Goal: Task Accomplishment & Management: Use online tool/utility

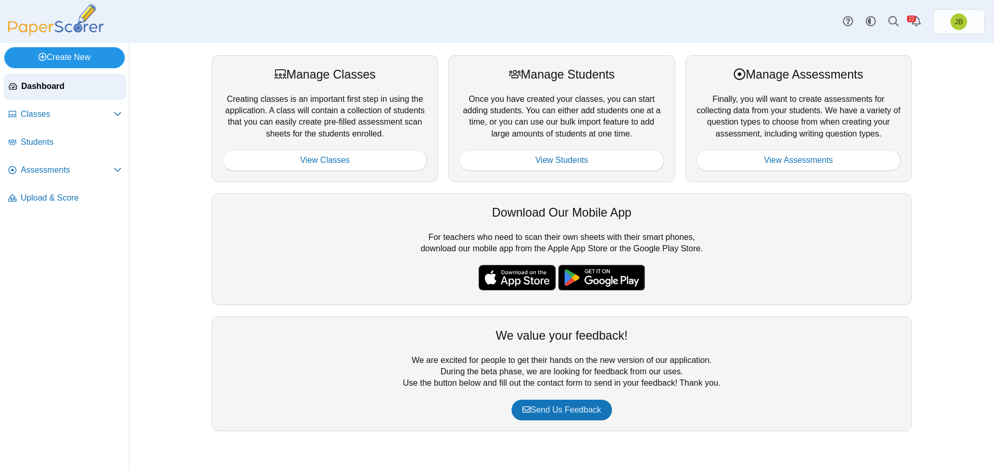
click at [65, 55] on link "Create New" at bounding box center [64, 57] width 121 height 21
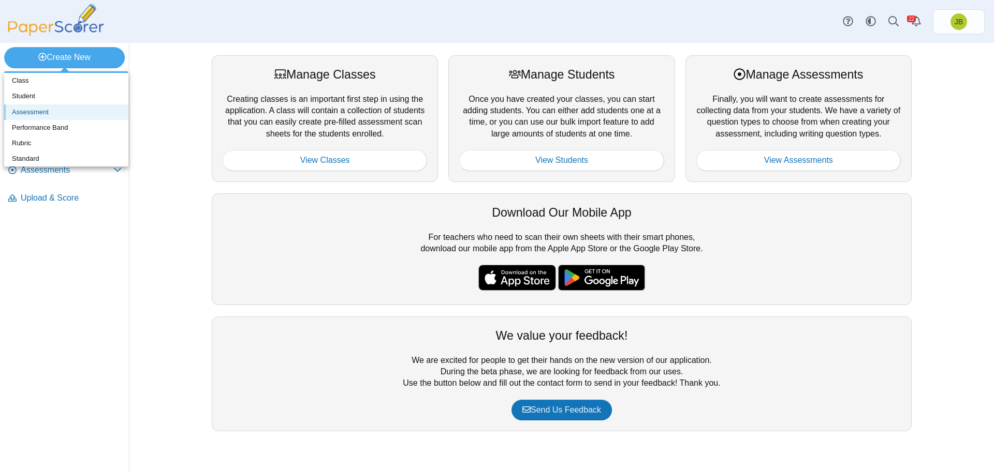
click at [31, 111] on link "Assessment" at bounding box center [66, 113] width 124 height 16
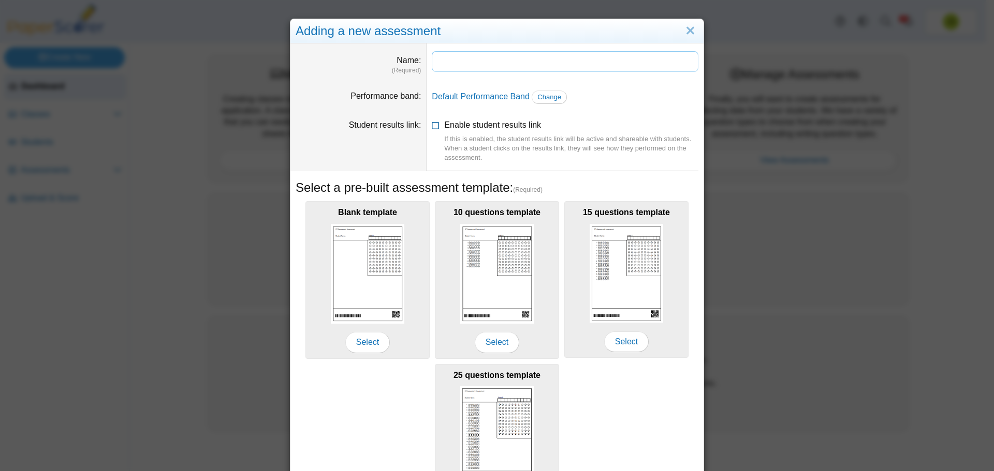
type input "*"
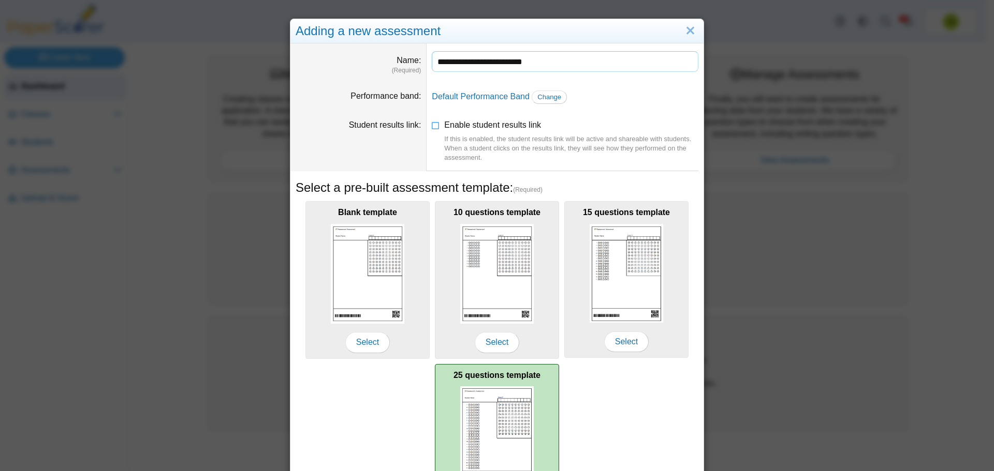
type input "**********"
click at [531, 404] on div "25 questions template Select" at bounding box center [497, 442] width 124 height 157
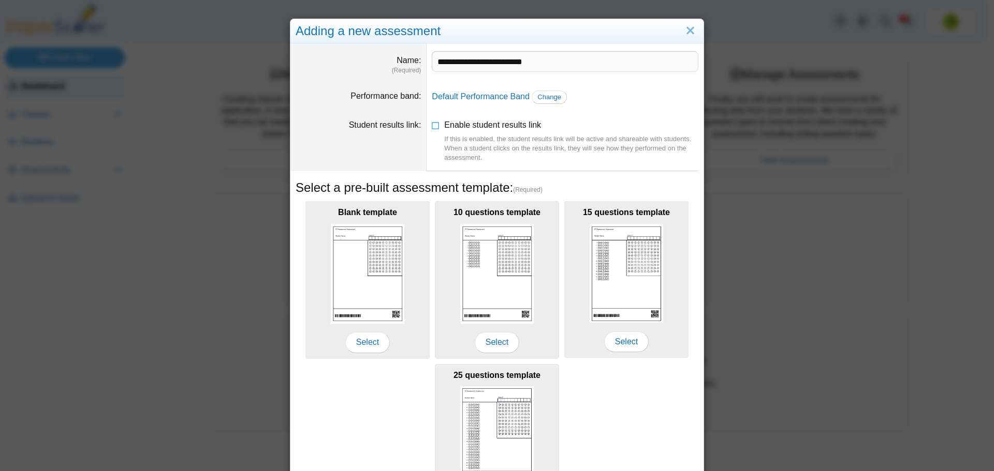
scroll to position [92, 0]
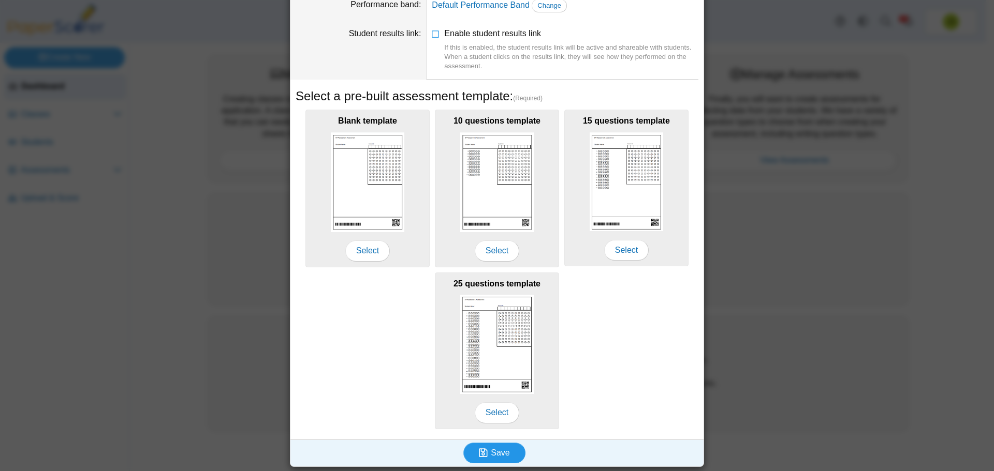
click at [491, 454] on span "Save" at bounding box center [500, 453] width 19 height 9
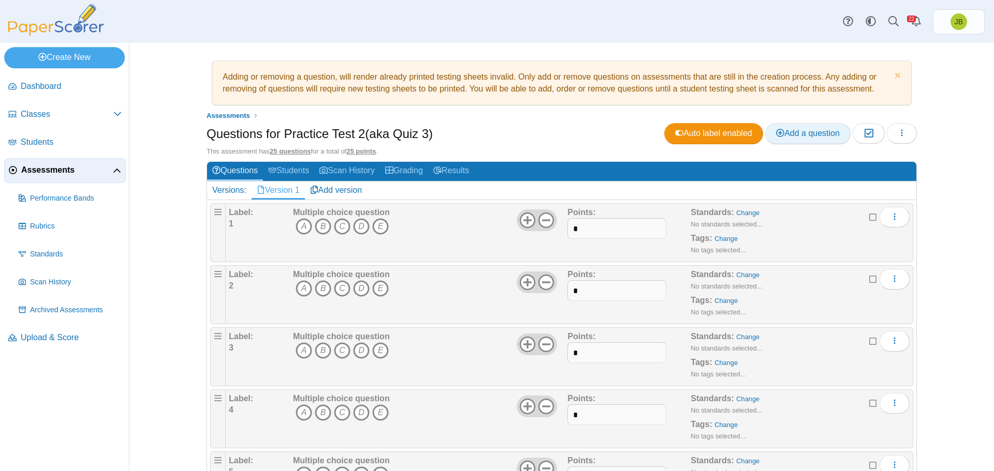
click at [812, 129] on span "Add a question" at bounding box center [808, 133] width 64 height 9
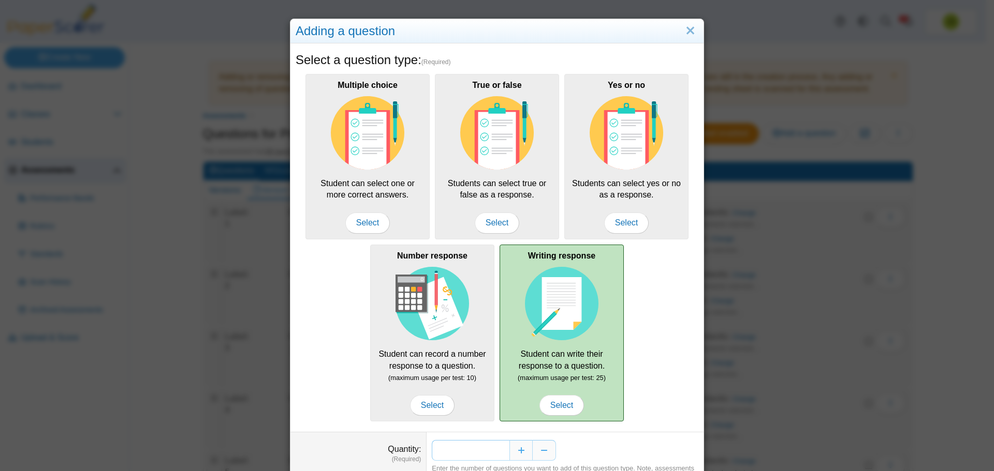
scroll to position [51, 0]
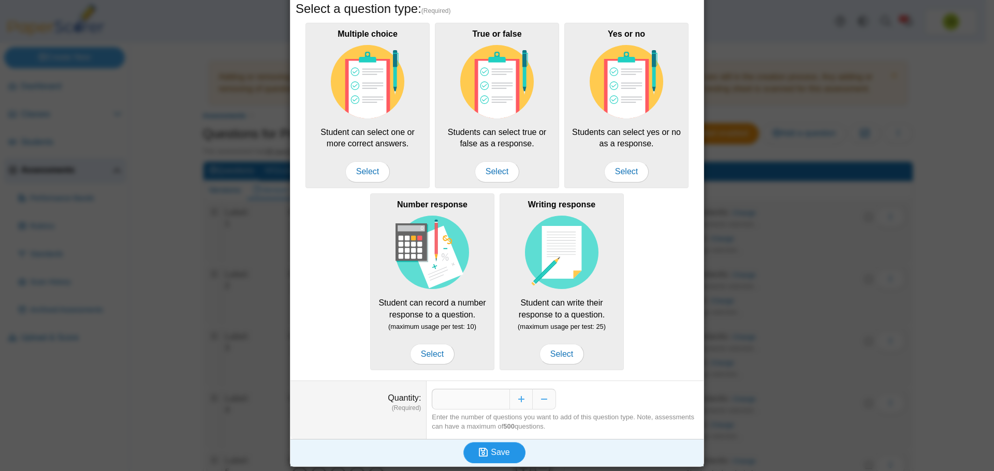
click at [504, 451] on span "Save" at bounding box center [500, 452] width 19 height 9
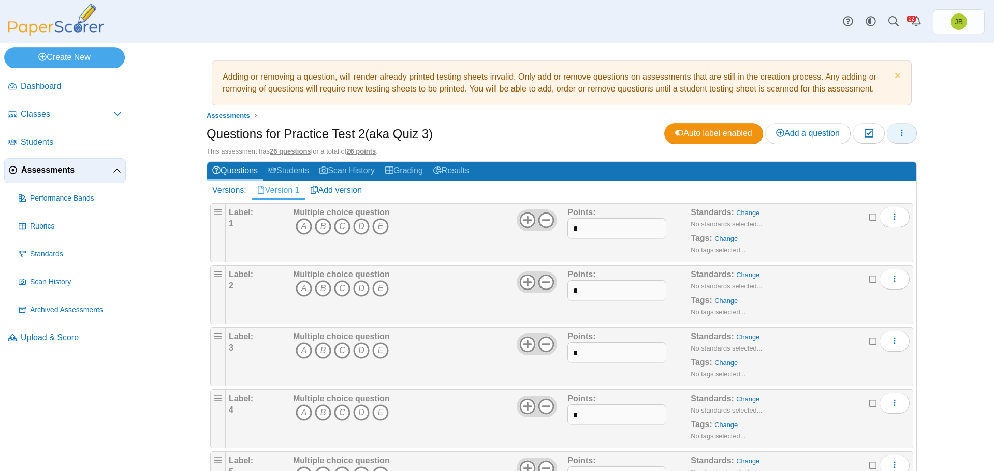
click at [904, 135] on button "button" at bounding box center [901, 133] width 30 height 21
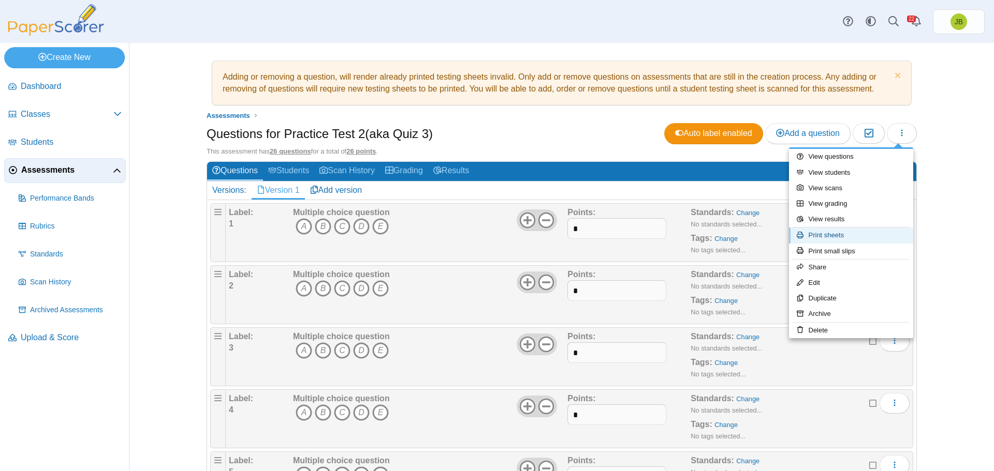
click at [847, 236] on link "Print sheets" at bounding box center [851, 236] width 124 height 16
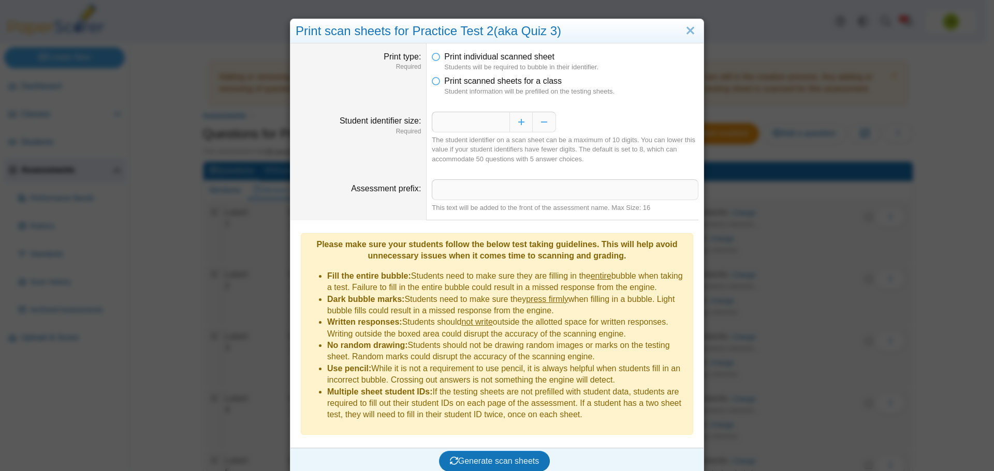
click at [438, 81] on li "Print scanned sheets for a class Student information will be prefilled on the t…" at bounding box center [565, 86] width 267 height 21
click at [432, 81] on icon at bounding box center [436, 79] width 8 height 7
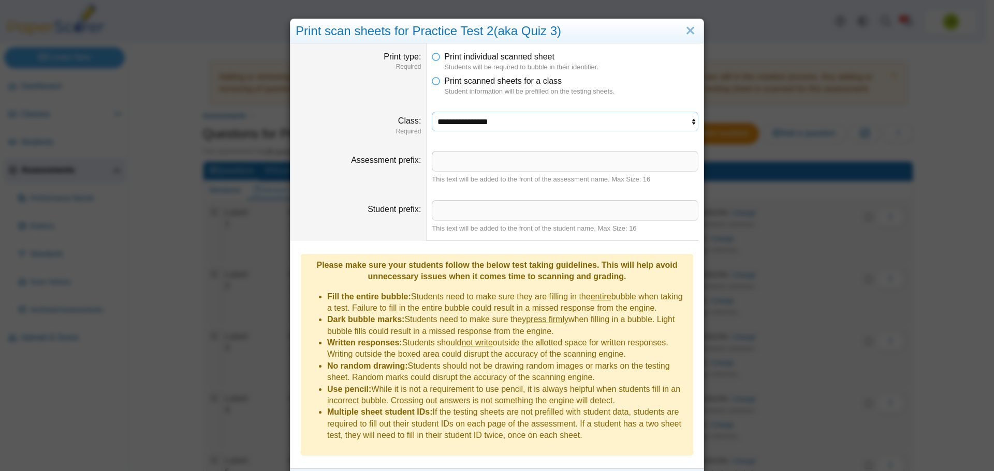
click at [609, 124] on select "**********" at bounding box center [565, 122] width 267 height 20
click at [432, 112] on select "**********" at bounding box center [565, 122] width 267 height 20
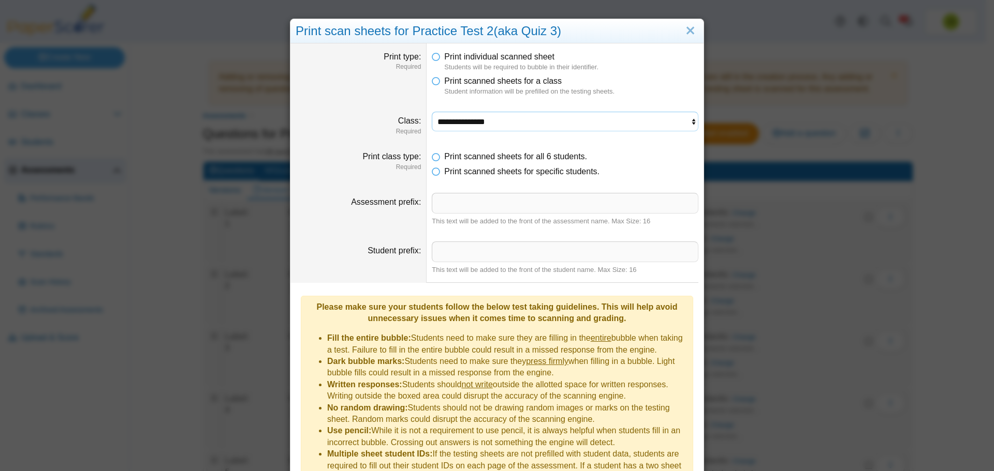
scroll to position [55, 0]
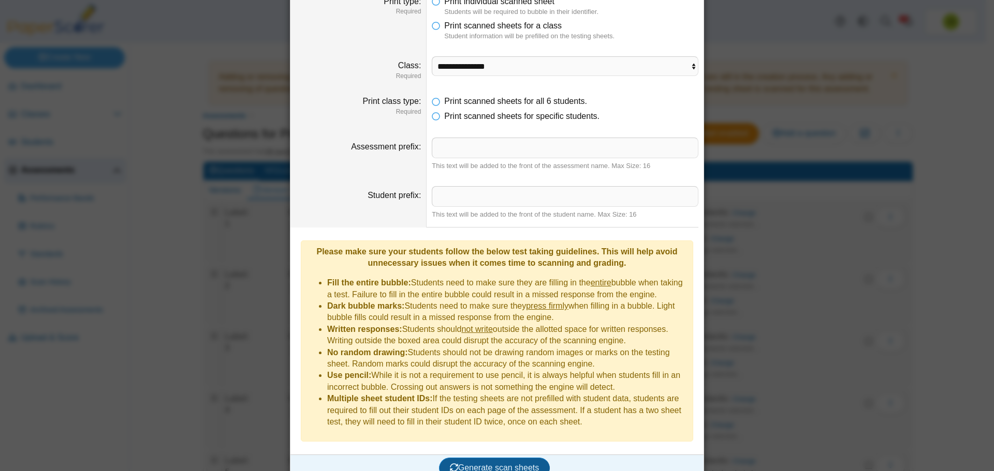
click at [490, 464] on span "Generate scan sheets" at bounding box center [495, 468] width 90 height 9
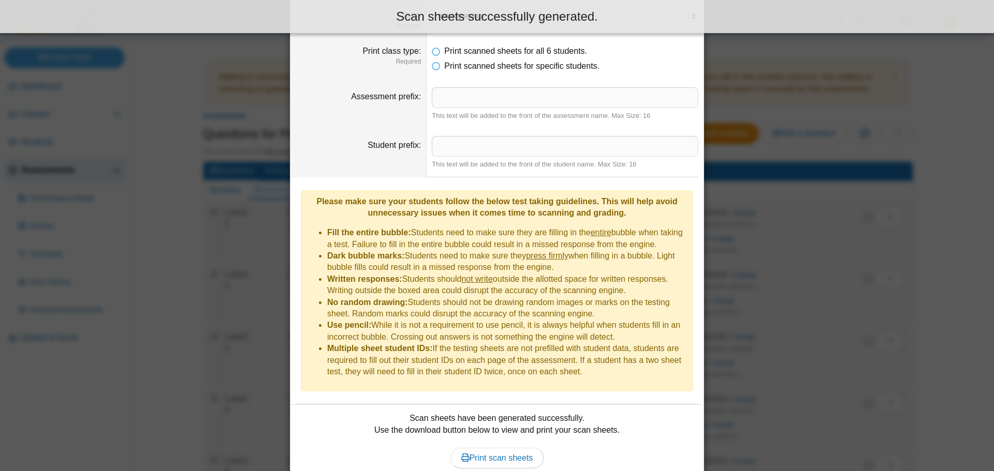
scroll to position [139, 0]
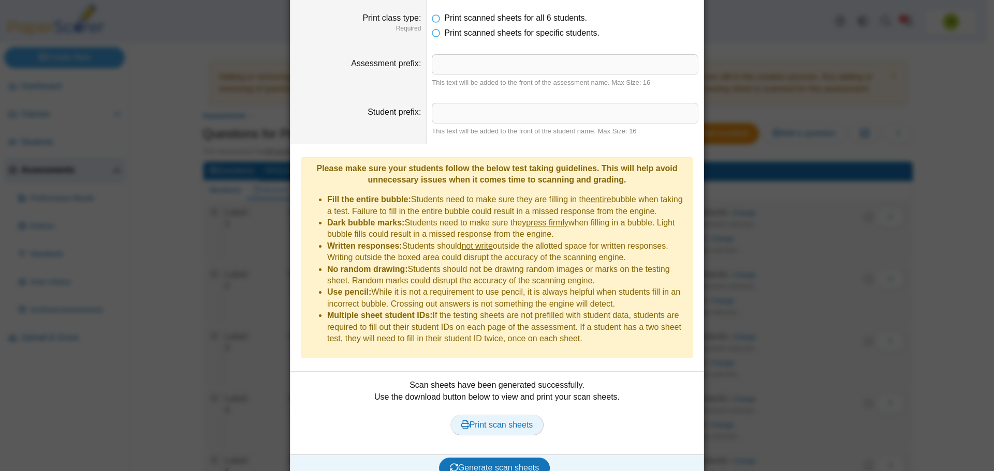
click at [521, 421] on span "Print scan sheets" at bounding box center [497, 425] width 72 height 9
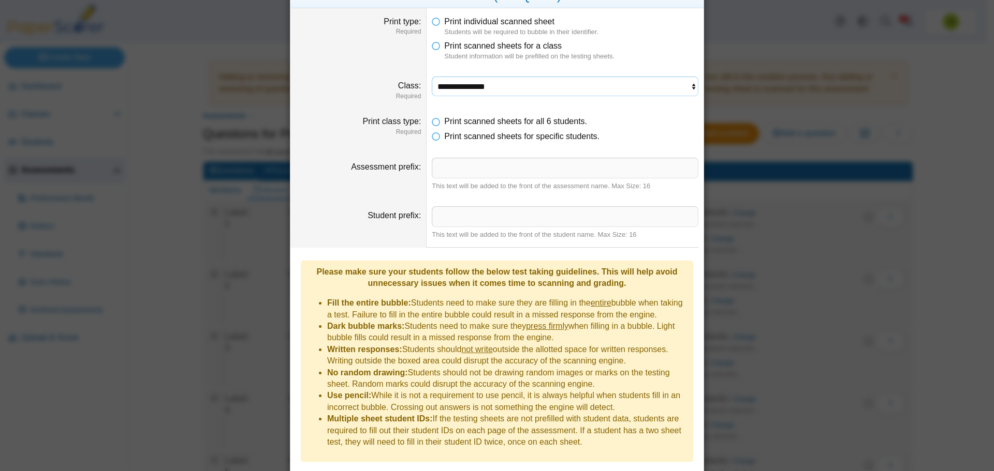
click at [465, 94] on select "**********" at bounding box center [565, 87] width 267 height 20
click at [432, 77] on select "**********" at bounding box center [565, 87] width 267 height 20
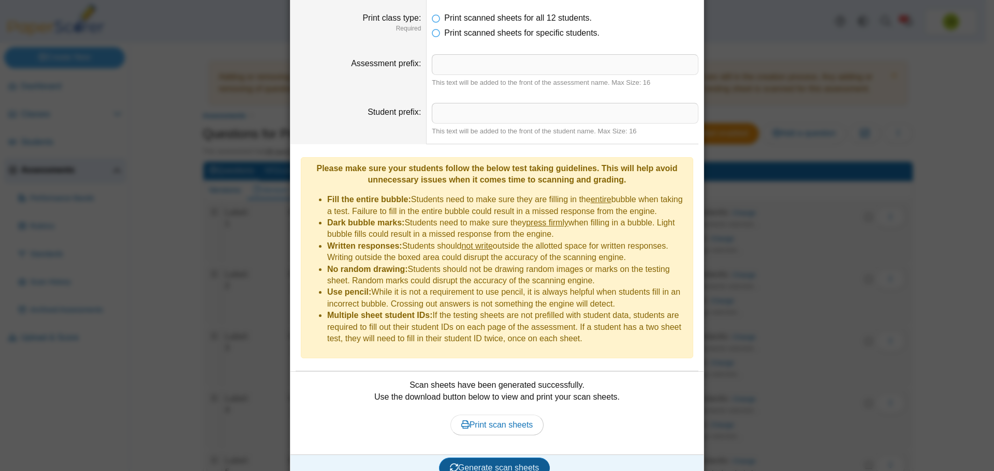
click at [472, 464] on span "Generate scan sheets" at bounding box center [495, 468] width 90 height 9
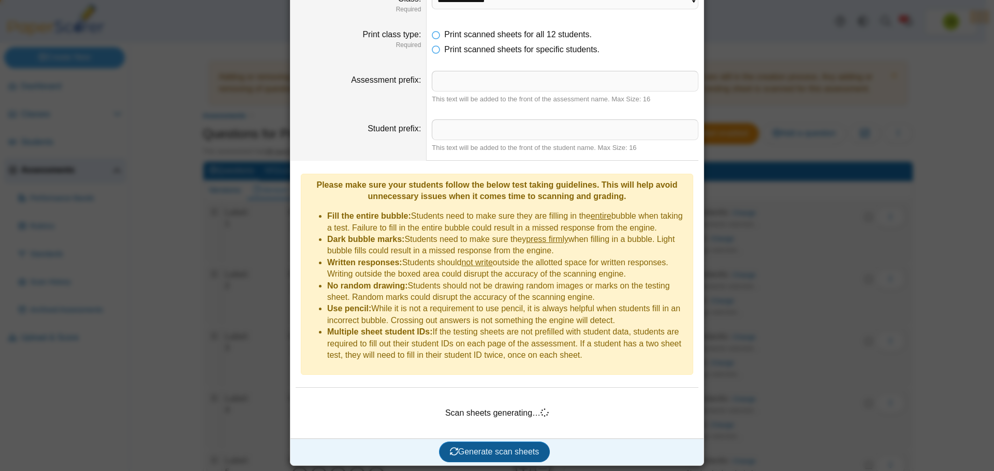
scroll to position [106, 0]
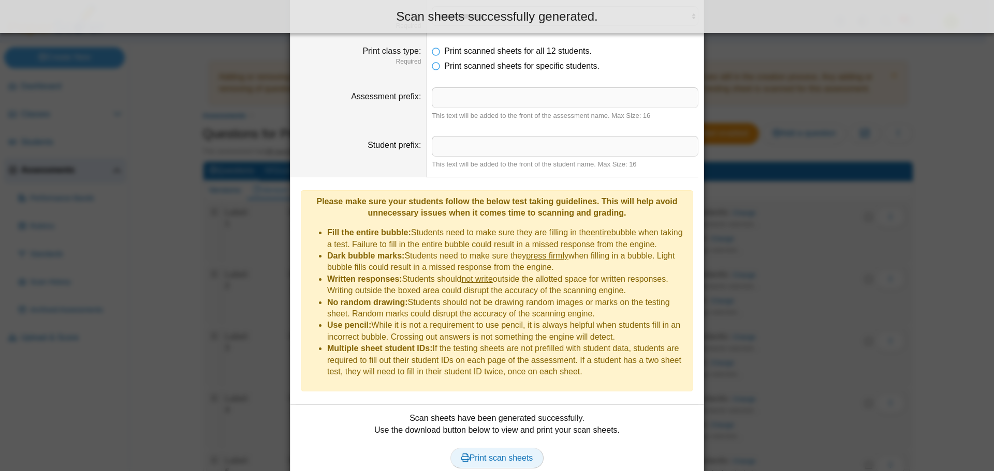
click at [494, 454] on span "Print scan sheets" at bounding box center [497, 458] width 72 height 9
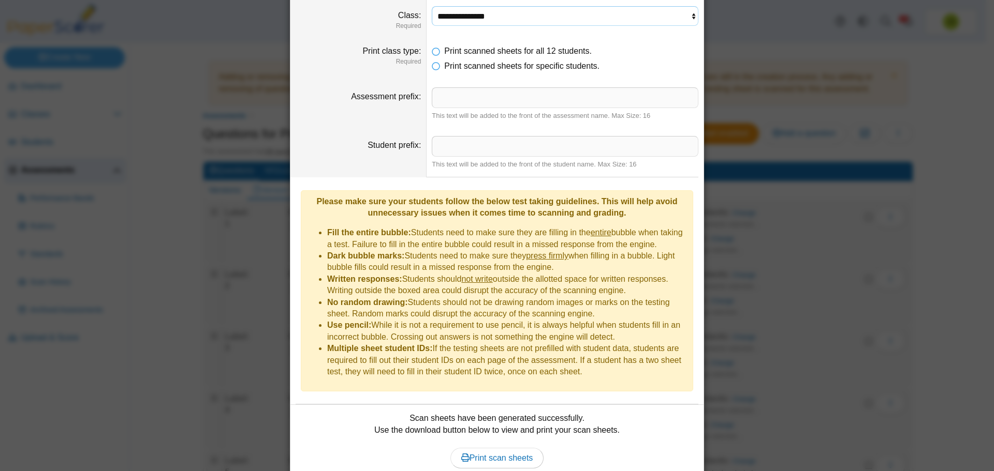
click at [459, 22] on select "**********" at bounding box center [565, 16] width 267 height 20
select select "**********"
click at [432, 6] on select "**********" at bounding box center [565, 16] width 267 height 20
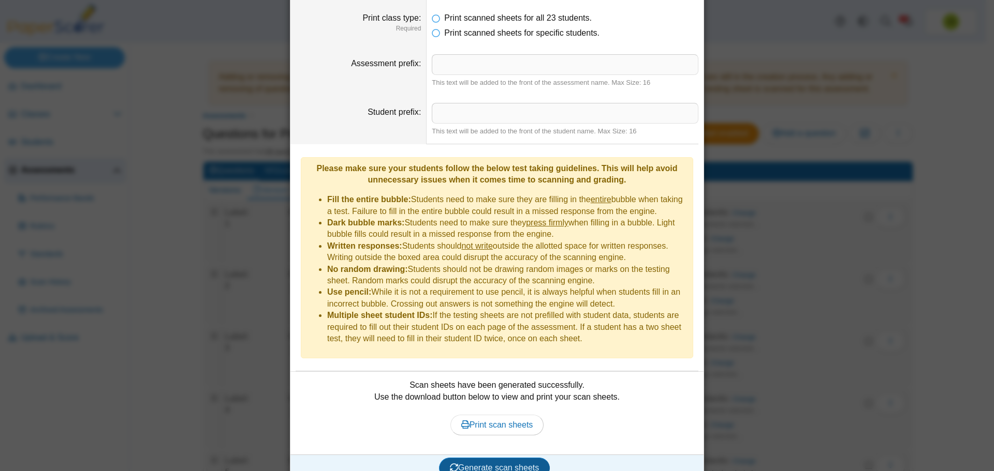
click at [510, 464] on span "Generate scan sheets" at bounding box center [495, 468] width 90 height 9
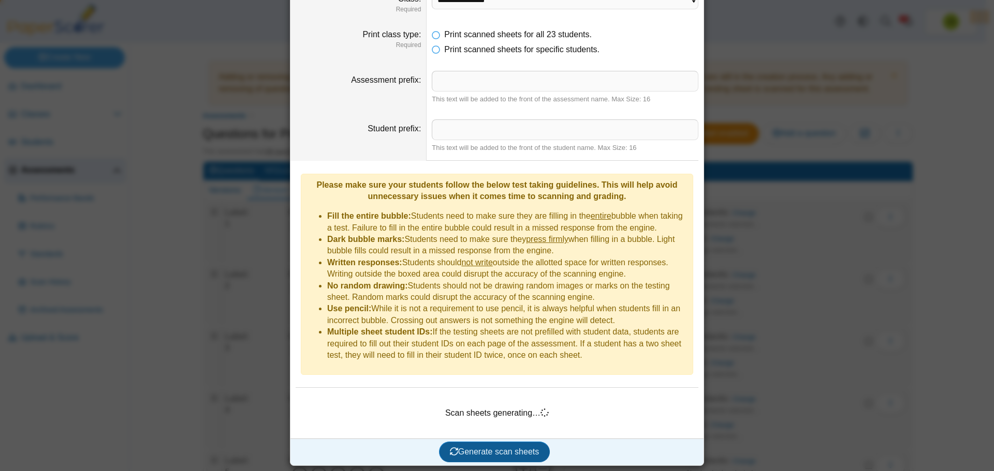
scroll to position [106, 0]
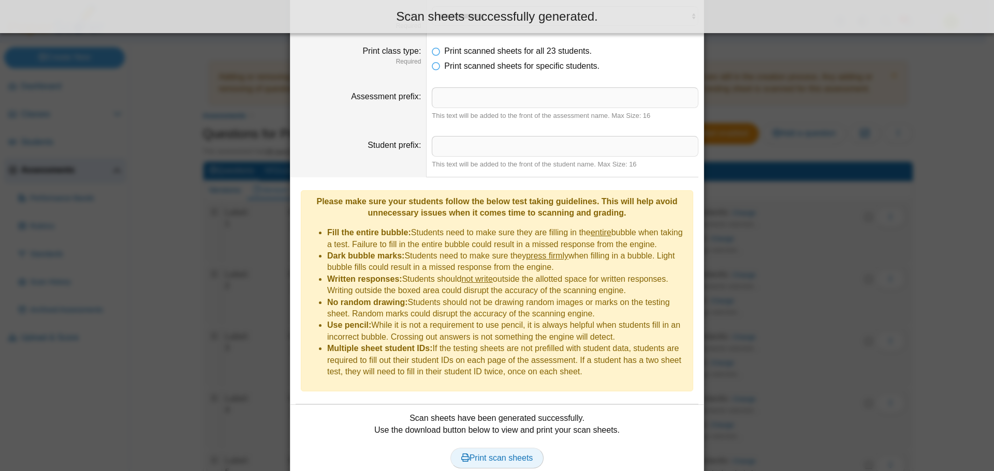
click at [503, 454] on span "Print scan sheets" at bounding box center [497, 458] width 72 height 9
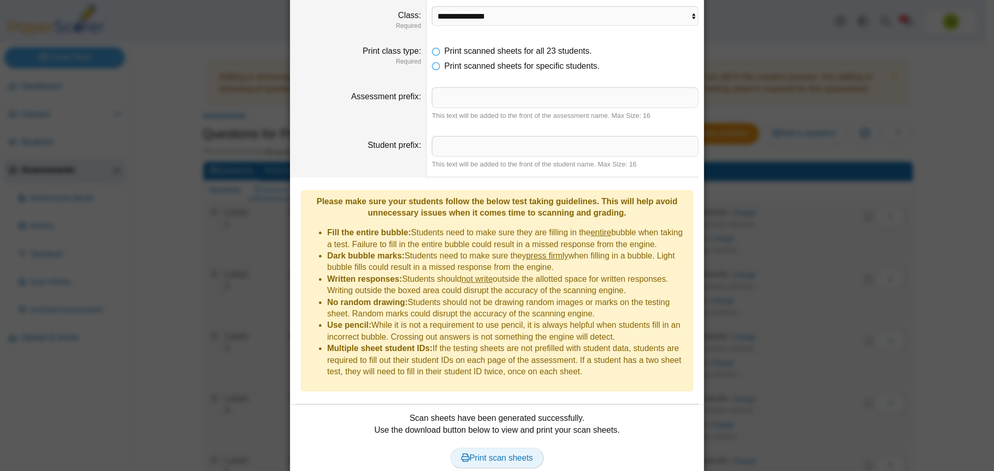
scroll to position [0, 0]
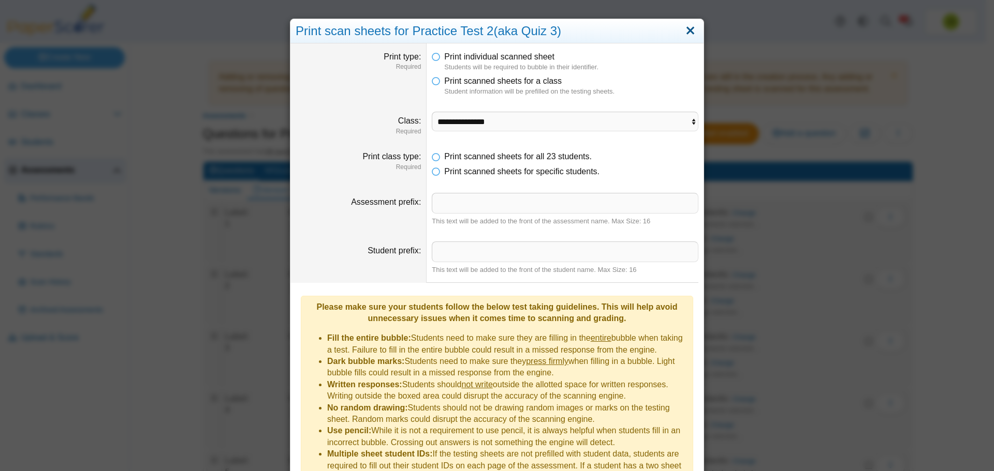
click at [690, 31] on link "Close" at bounding box center [690, 31] width 16 height 18
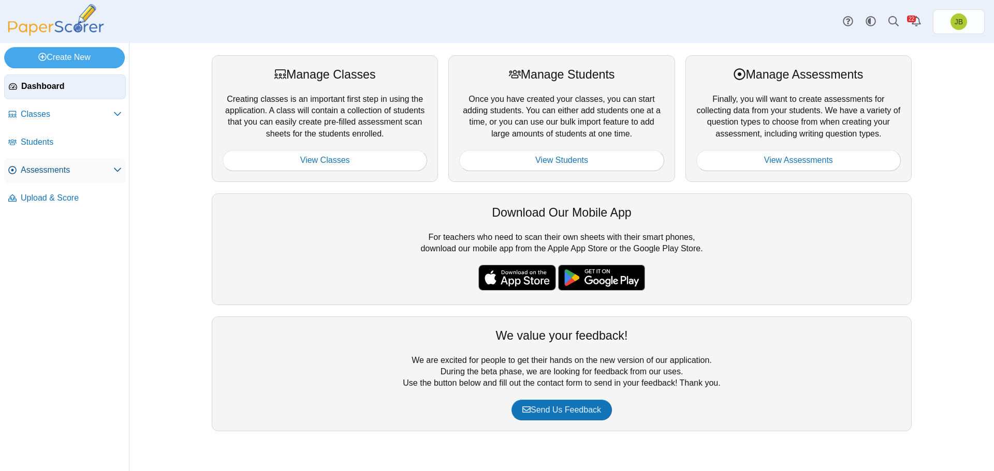
click at [58, 169] on span "Assessments" at bounding box center [67, 170] width 93 height 11
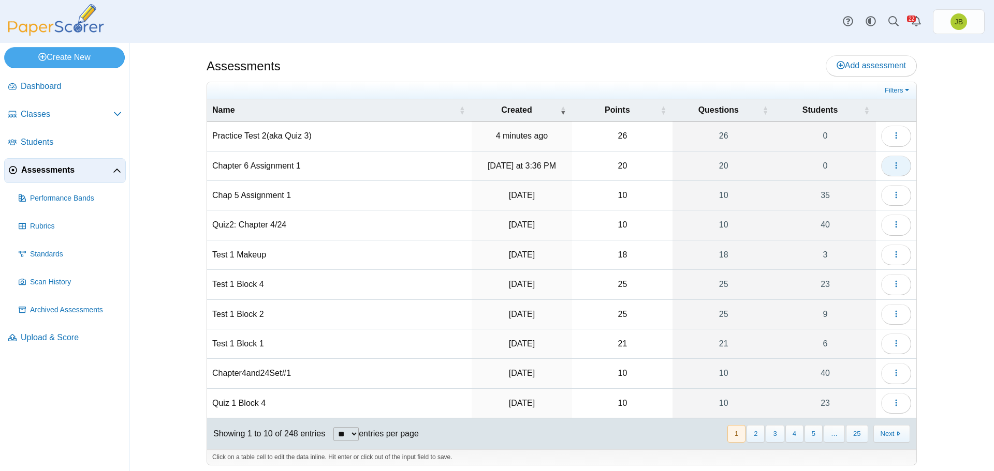
click at [892, 161] on icon "button" at bounding box center [896, 165] width 8 height 8
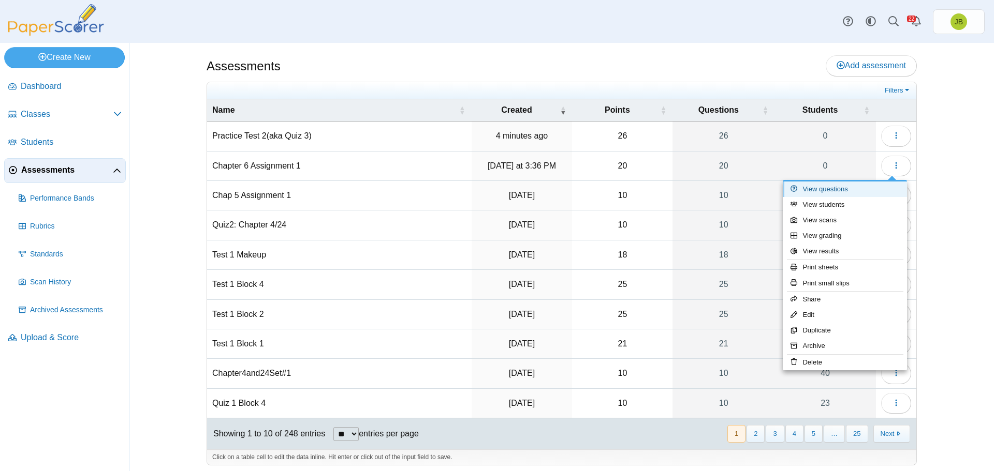
click at [831, 190] on link "View questions" at bounding box center [844, 190] width 124 height 16
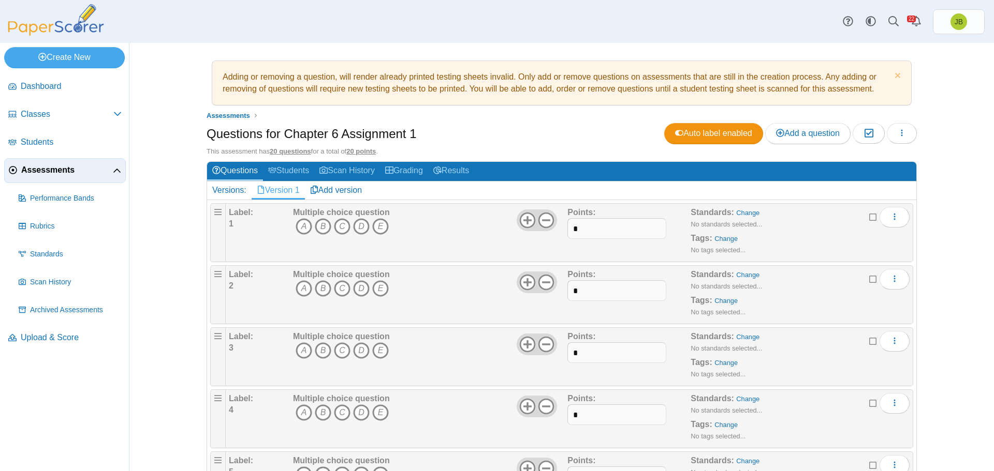
scroll to position [52, 0]
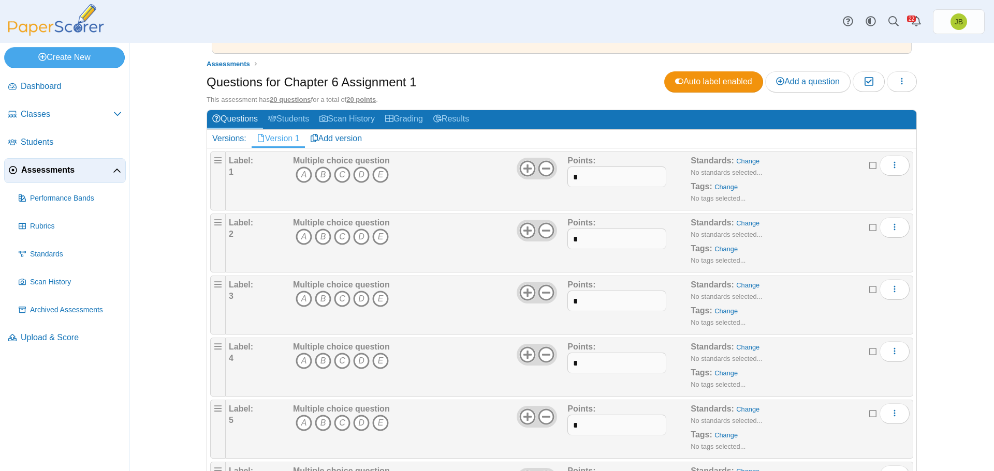
drag, startPoint x: 341, startPoint y: 176, endPoint x: 336, endPoint y: 201, distance: 25.9
click at [341, 176] on icon "C" at bounding box center [342, 175] width 17 height 17
click at [300, 232] on icon "A" at bounding box center [303, 237] width 17 height 17
click at [318, 301] on icon "B" at bounding box center [323, 299] width 17 height 17
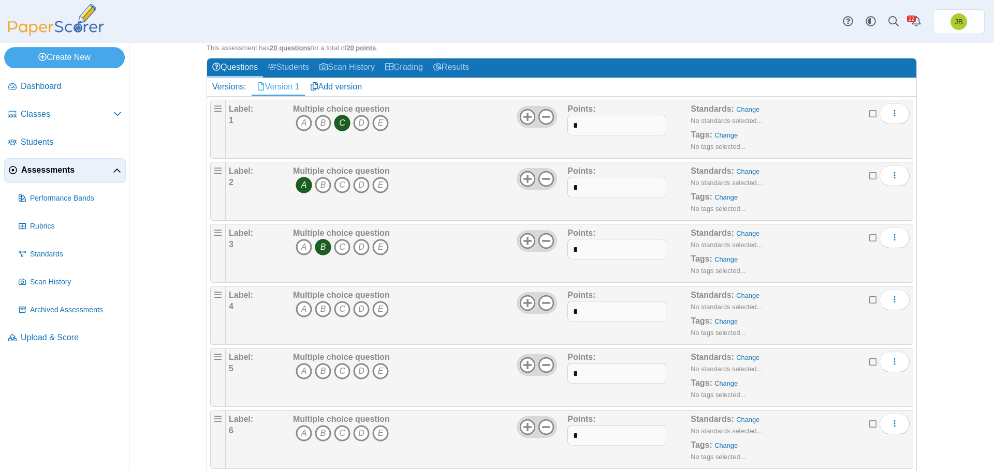
scroll to position [155, 0]
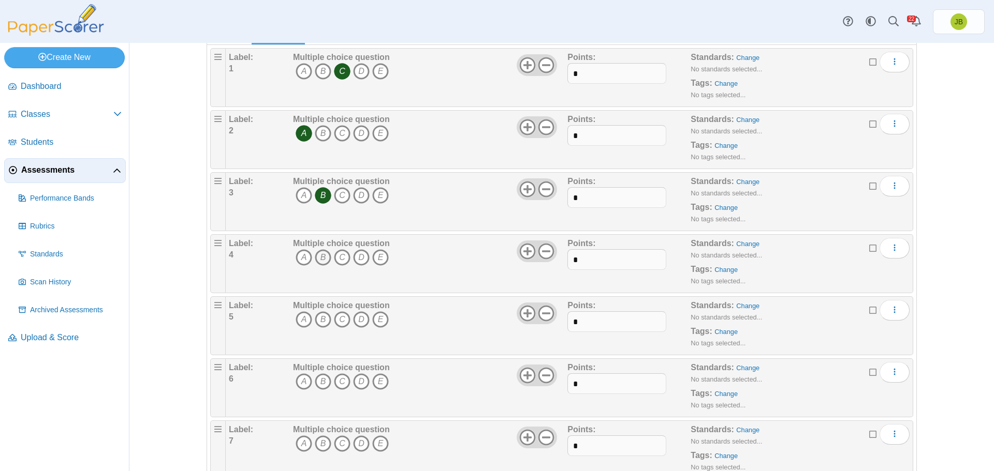
click at [322, 261] on icon "B" at bounding box center [323, 257] width 17 height 17
click at [300, 318] on icon "A" at bounding box center [303, 320] width 17 height 17
click at [295, 381] on icon "A" at bounding box center [303, 382] width 17 height 17
click at [319, 446] on icon "B" at bounding box center [323, 444] width 17 height 17
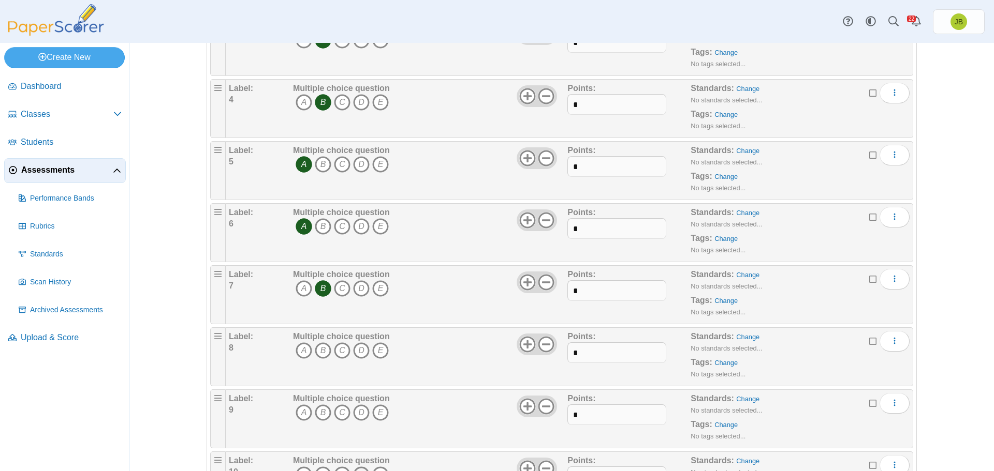
scroll to position [414, 0]
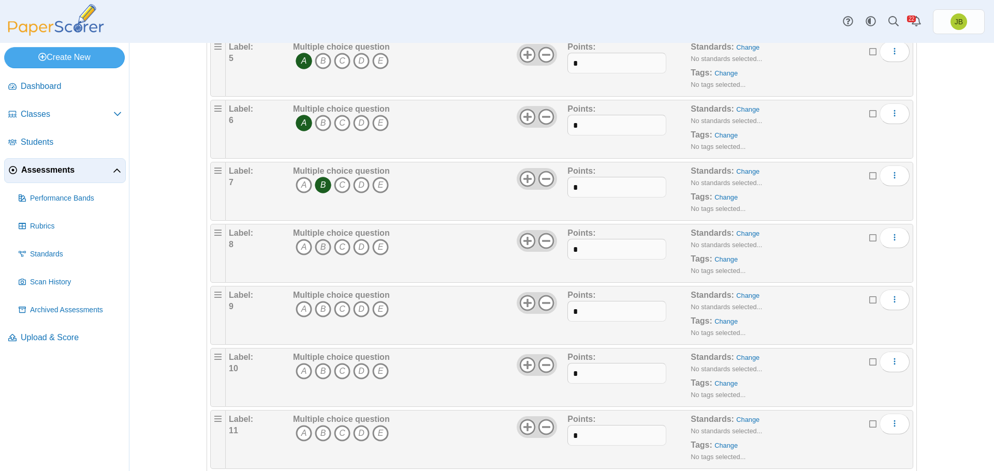
click at [321, 249] on icon "B" at bounding box center [323, 247] width 17 height 17
click at [302, 307] on icon "A" at bounding box center [303, 309] width 17 height 17
click at [320, 368] on icon "B" at bounding box center [323, 371] width 17 height 17
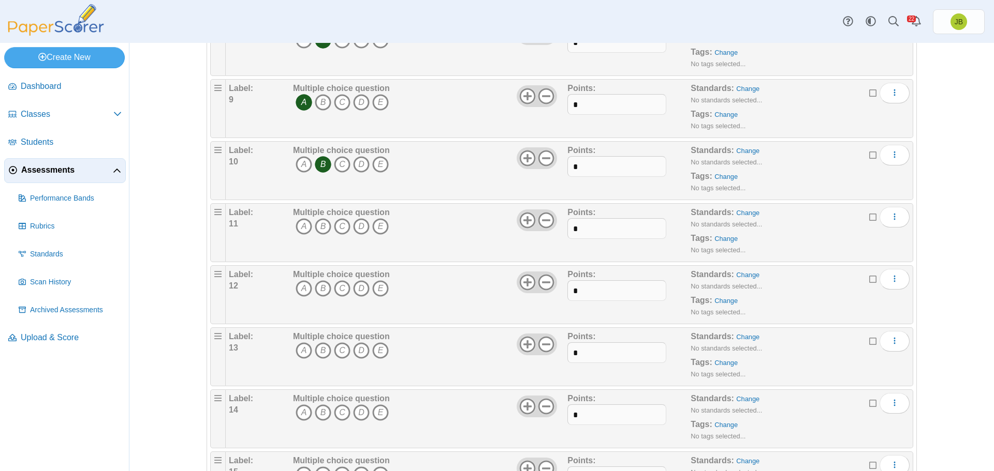
scroll to position [673, 0]
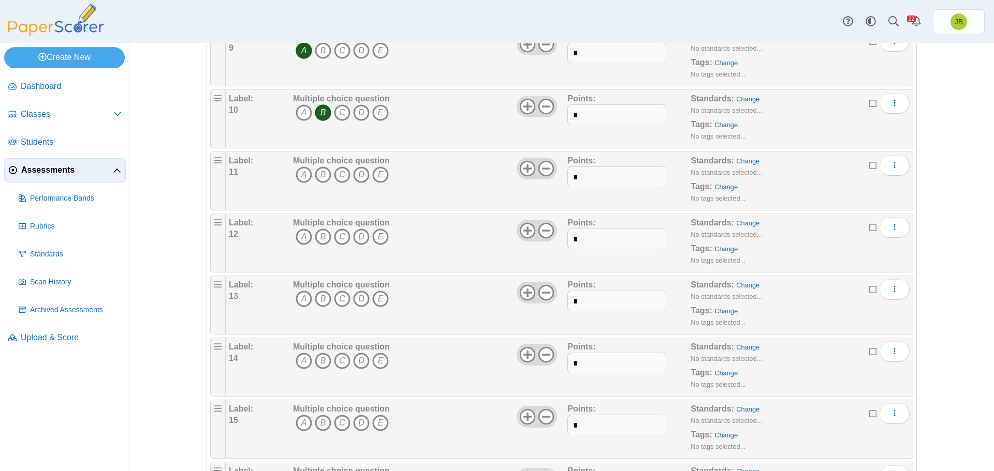
click at [299, 175] on icon "A" at bounding box center [303, 175] width 17 height 17
click at [315, 235] on icon "B" at bounding box center [323, 237] width 17 height 17
click at [319, 297] on icon "B" at bounding box center [323, 299] width 17 height 17
click at [302, 359] on icon "A" at bounding box center [303, 361] width 17 height 17
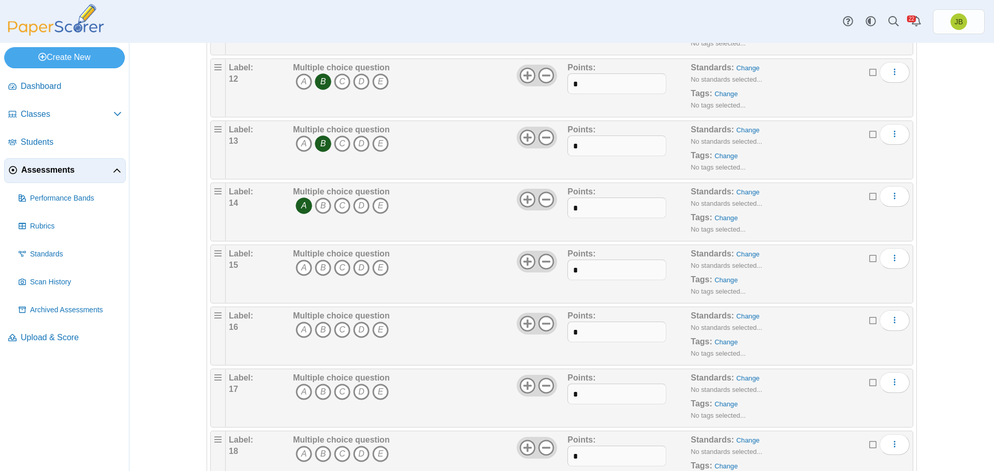
scroll to position [880, 0]
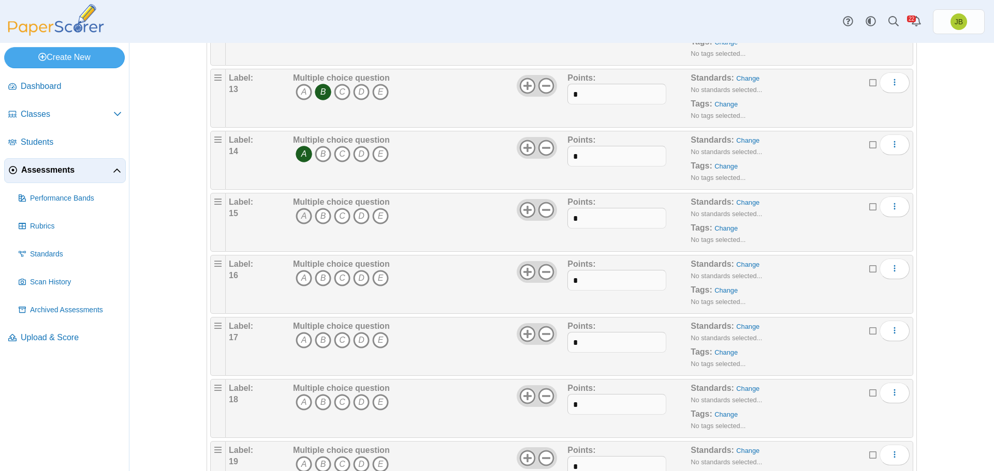
click at [295, 216] on icon "A" at bounding box center [303, 216] width 17 height 17
click at [317, 279] on icon "B" at bounding box center [323, 278] width 17 height 17
drag, startPoint x: 321, startPoint y: 338, endPoint x: 319, endPoint y: 360, distance: 21.9
click at [321, 338] on icon "B" at bounding box center [323, 340] width 17 height 17
click at [299, 407] on icon "A" at bounding box center [303, 402] width 17 height 17
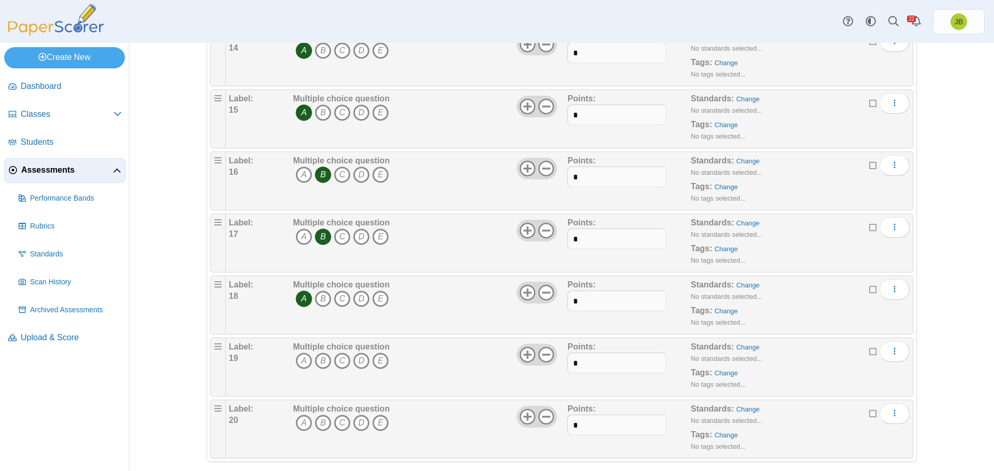
scroll to position [995, 0]
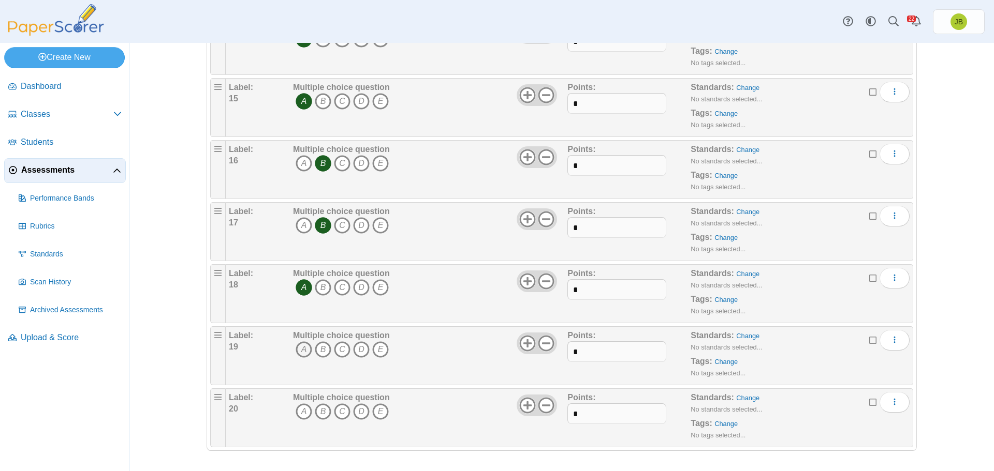
click at [298, 347] on icon "A" at bounding box center [303, 350] width 17 height 17
click at [337, 415] on icon "C" at bounding box center [342, 412] width 17 height 17
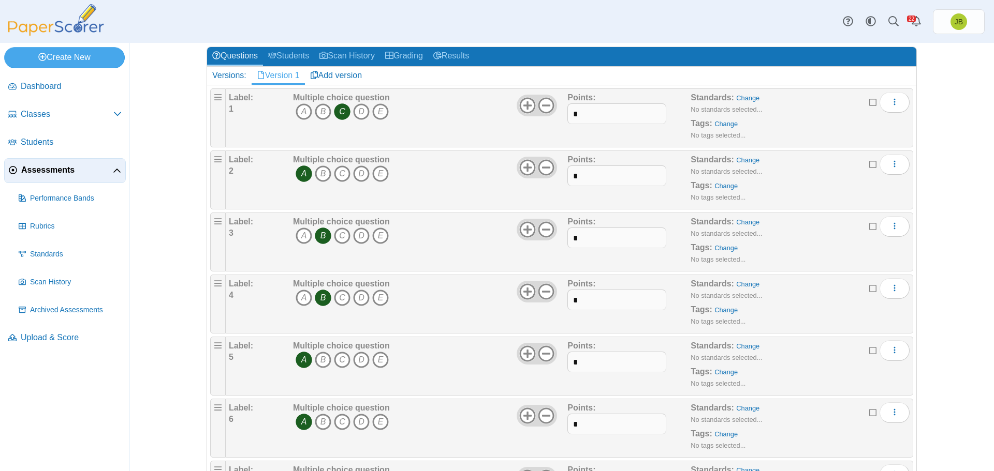
scroll to position [0, 0]
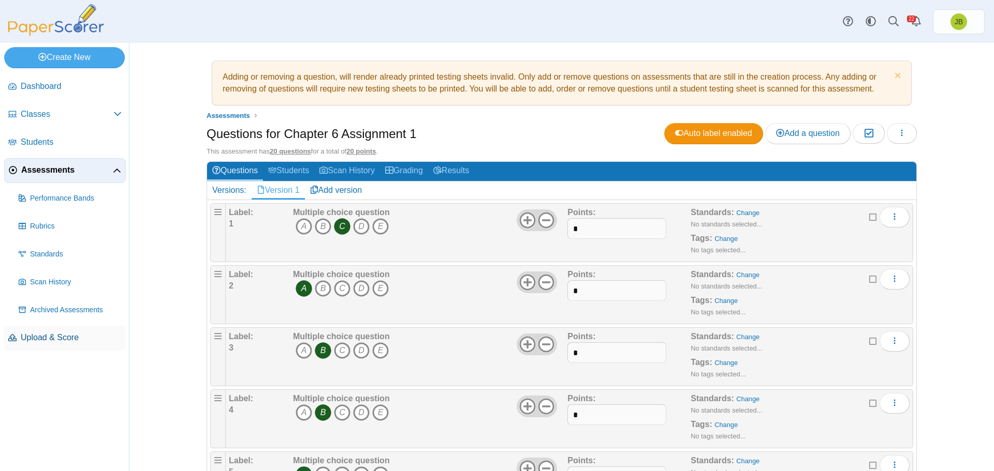
click at [62, 342] on span "Upload & Score" at bounding box center [71, 337] width 101 height 11
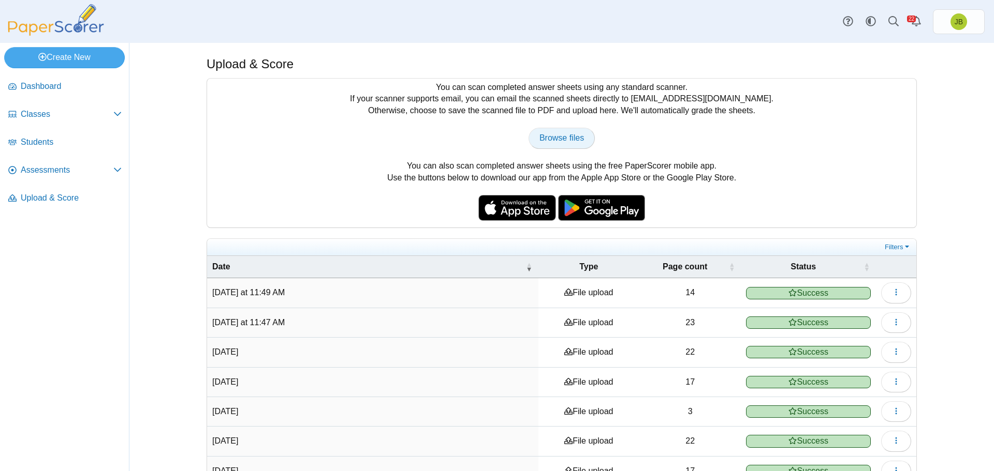
click at [561, 144] on link "Browse files" at bounding box center [561, 138] width 66 height 21
type input "**********"
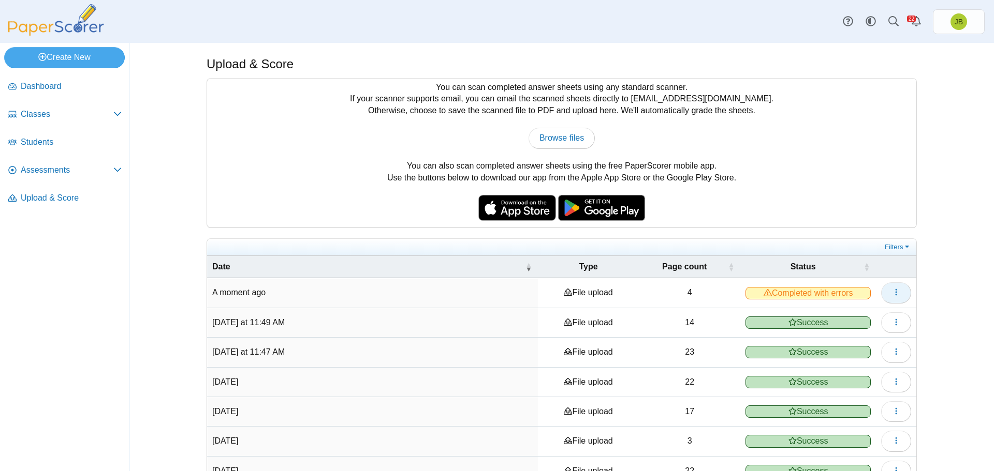
click at [895, 289] on use "button" at bounding box center [896, 292] width 2 height 7
click at [858, 318] on link "View scanned pages" at bounding box center [844, 316] width 124 height 16
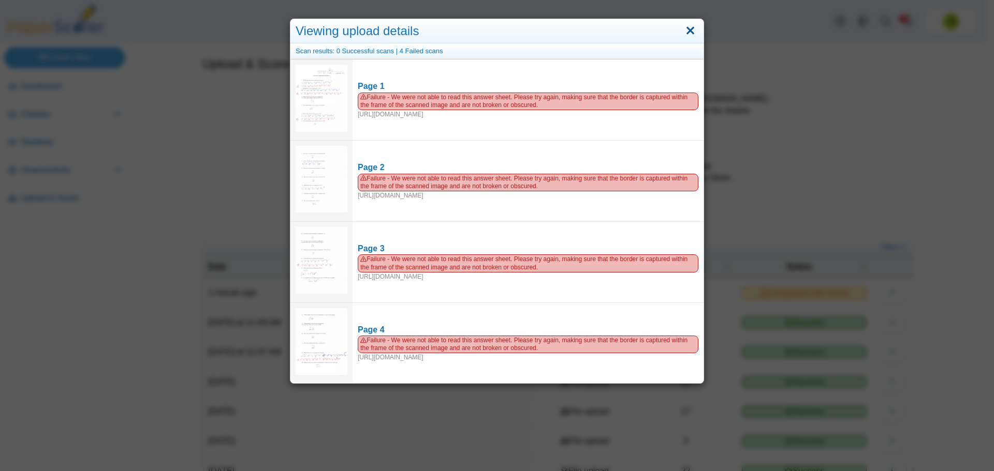
click at [687, 35] on link "Close" at bounding box center [690, 31] width 16 height 18
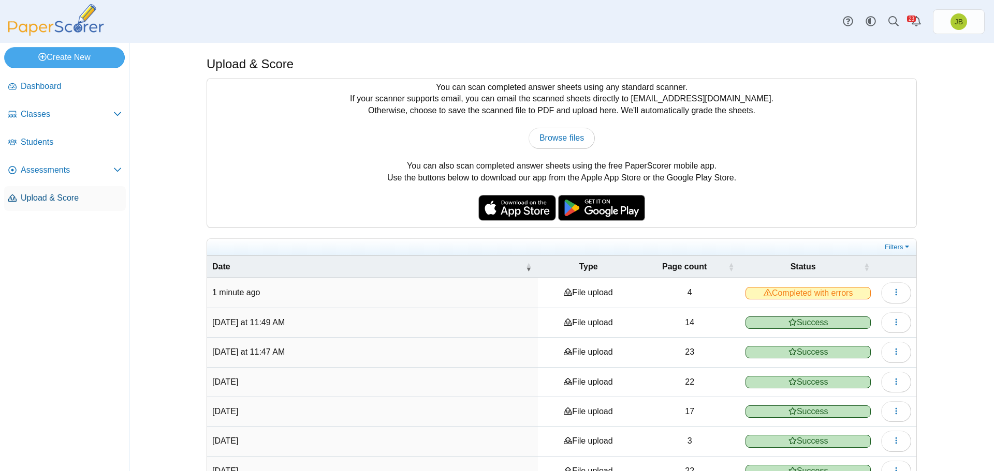
click at [57, 196] on span "Upload & Score" at bounding box center [71, 198] width 101 height 11
click at [576, 130] on link "Browse files" at bounding box center [561, 138] width 66 height 21
type input "**********"
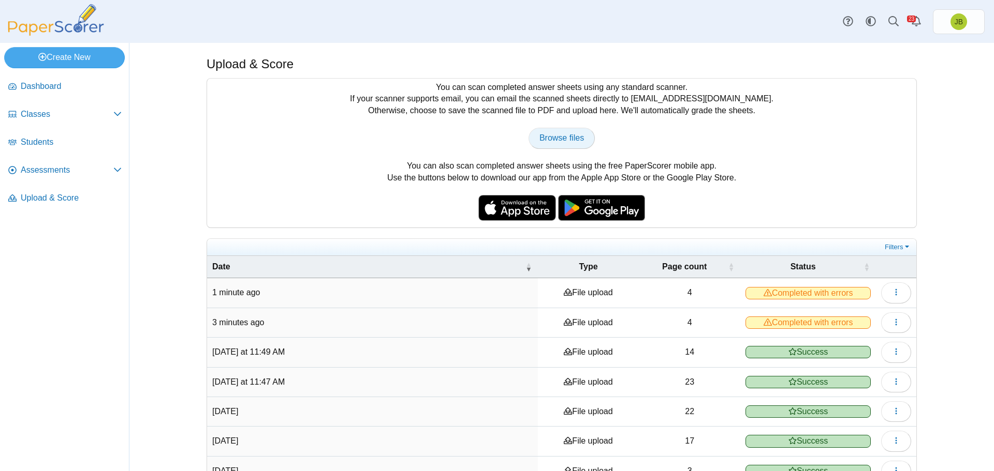
click at [562, 141] on span "Browse files" at bounding box center [561, 138] width 45 height 9
type input "**********"
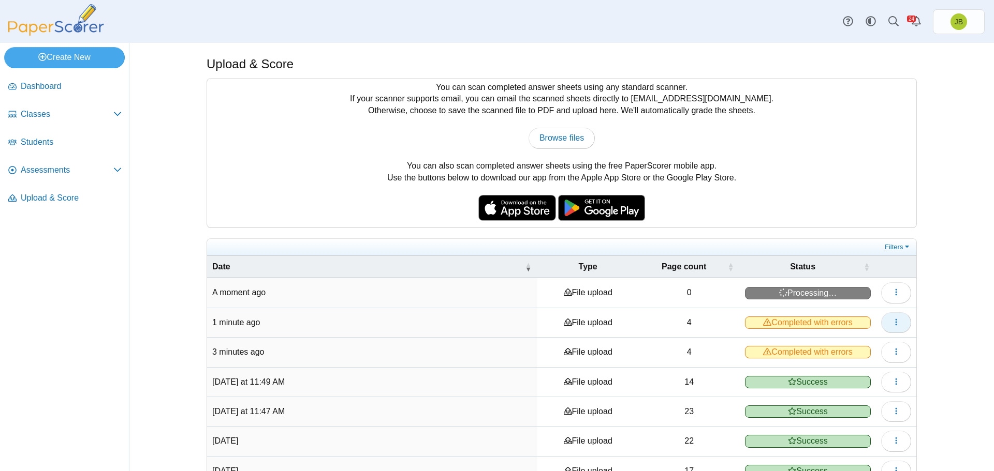
click at [899, 321] on button "button" at bounding box center [896, 323] width 30 height 21
click at [852, 345] on link "View scanned pages" at bounding box center [844, 346] width 124 height 16
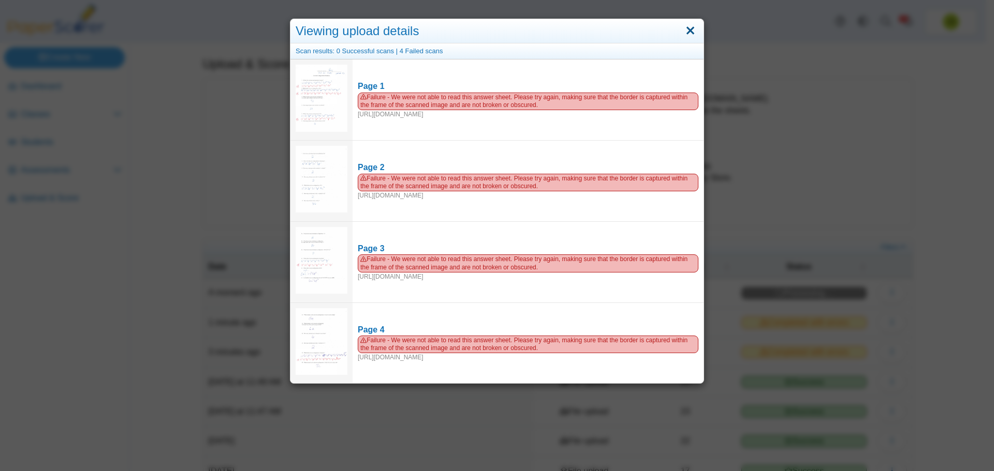
click at [687, 32] on link "Close" at bounding box center [690, 31] width 16 height 18
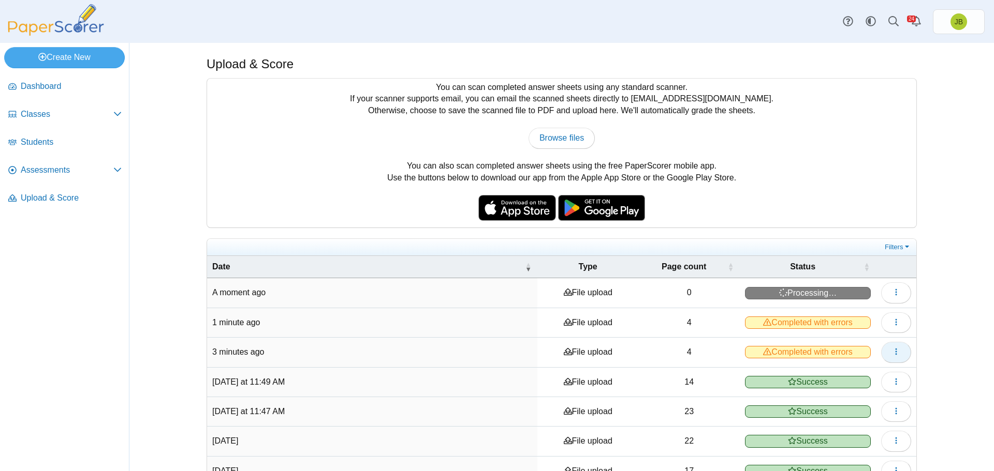
click at [892, 353] on icon "button" at bounding box center [896, 352] width 8 height 8
click at [849, 379] on link "View scanned pages" at bounding box center [844, 375] width 124 height 16
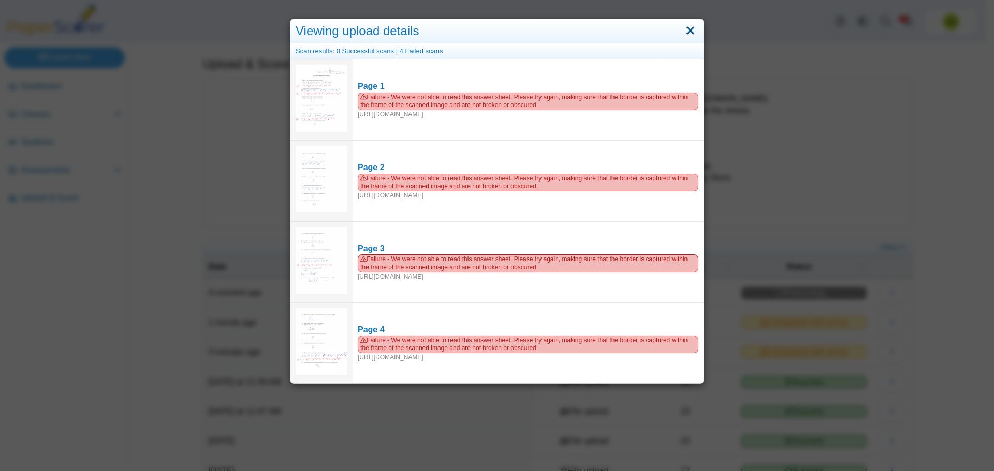
click at [689, 33] on link "Close" at bounding box center [690, 31] width 16 height 18
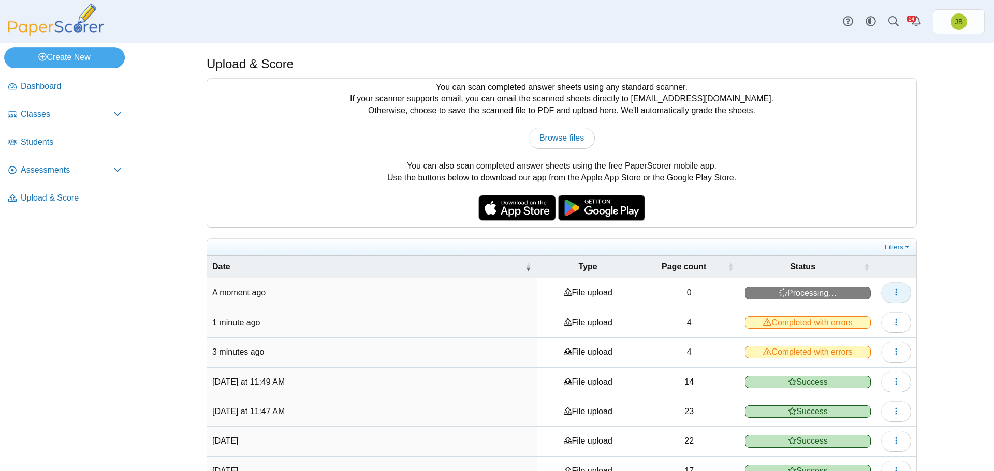
click at [897, 292] on button "button" at bounding box center [896, 293] width 30 height 21
click at [831, 319] on link "View scanned pages" at bounding box center [844, 316] width 124 height 16
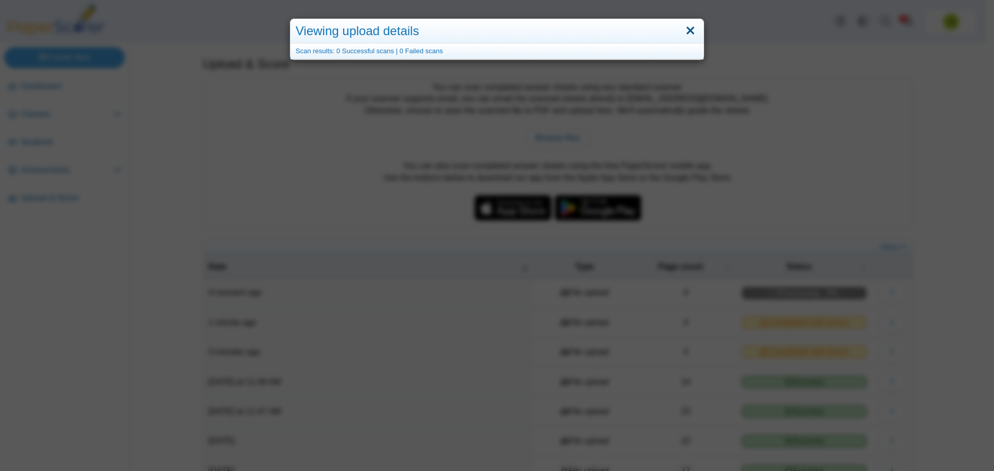
click at [687, 32] on link "Close" at bounding box center [690, 31] width 16 height 18
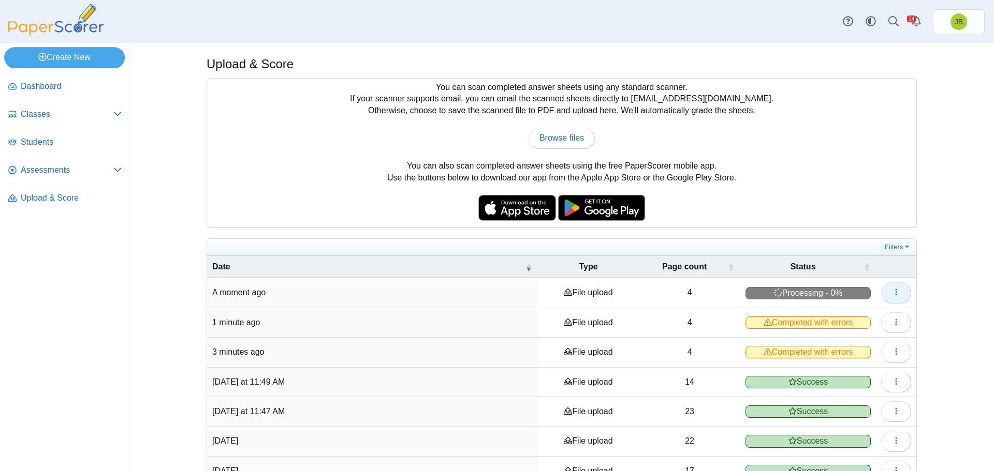
click at [898, 287] on button "button" at bounding box center [896, 293] width 30 height 21
drag, startPoint x: 790, startPoint y: 175, endPoint x: 722, endPoint y: 157, distance: 69.8
click at [789, 175] on div "You can scan completed answer sheets using any standard scanner. If your scanne…" at bounding box center [561, 153] width 709 height 149
click at [579, 138] on link "Browse files" at bounding box center [561, 138] width 66 height 21
type input "**********"
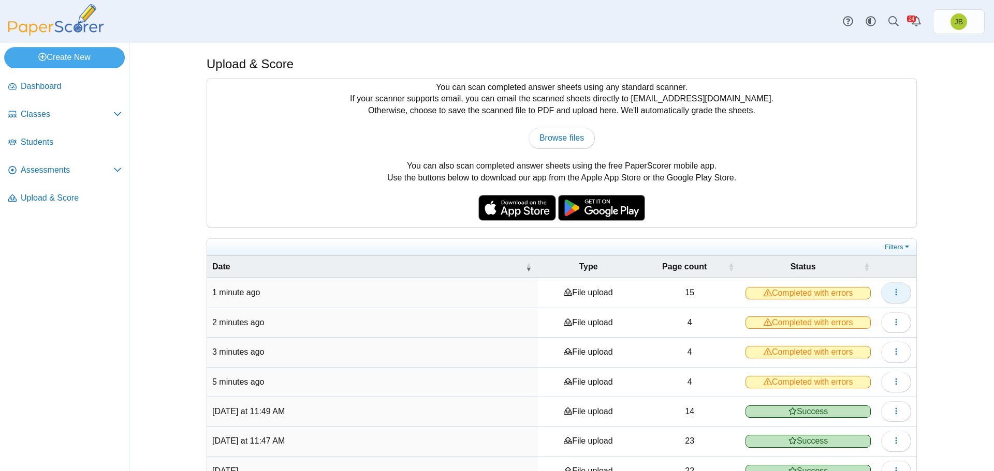
click at [896, 291] on button "button" at bounding box center [896, 293] width 30 height 21
click at [853, 318] on link "View scanned pages" at bounding box center [844, 316] width 124 height 16
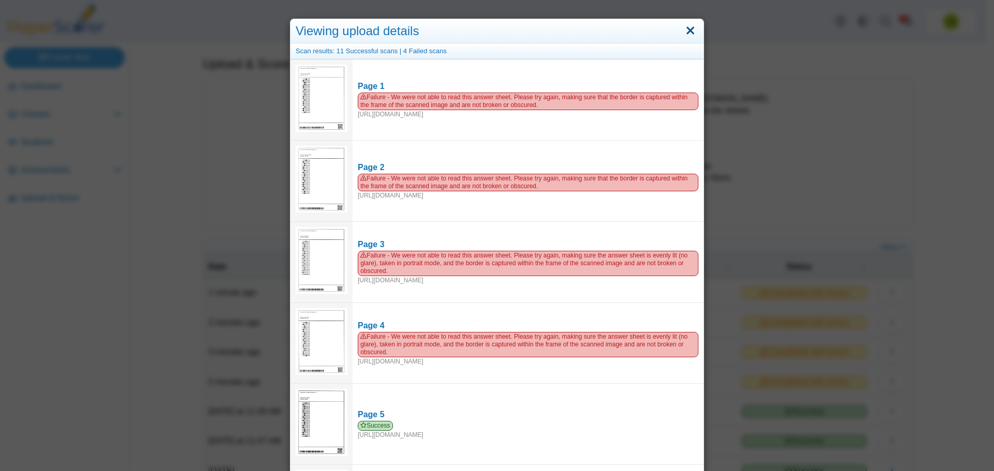
click at [686, 33] on link "Close" at bounding box center [690, 31] width 16 height 18
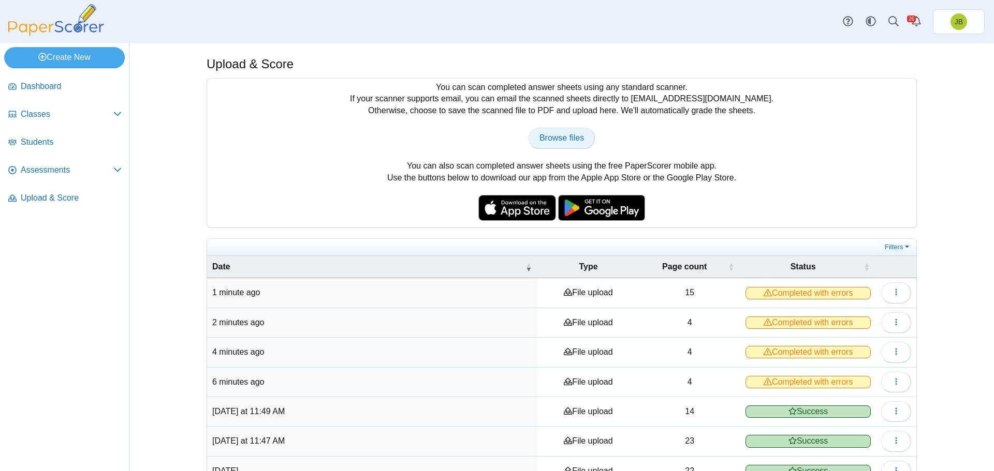
click at [569, 136] on span "Browse files" at bounding box center [561, 138] width 45 height 9
type input "**********"
click at [896, 291] on icon "button" at bounding box center [896, 292] width 8 height 8
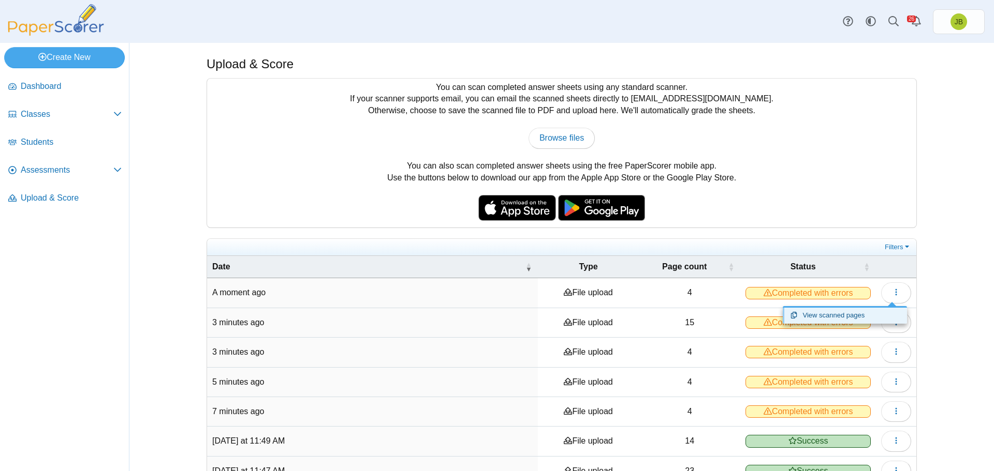
click at [856, 323] on link "View scanned pages" at bounding box center [844, 316] width 124 height 16
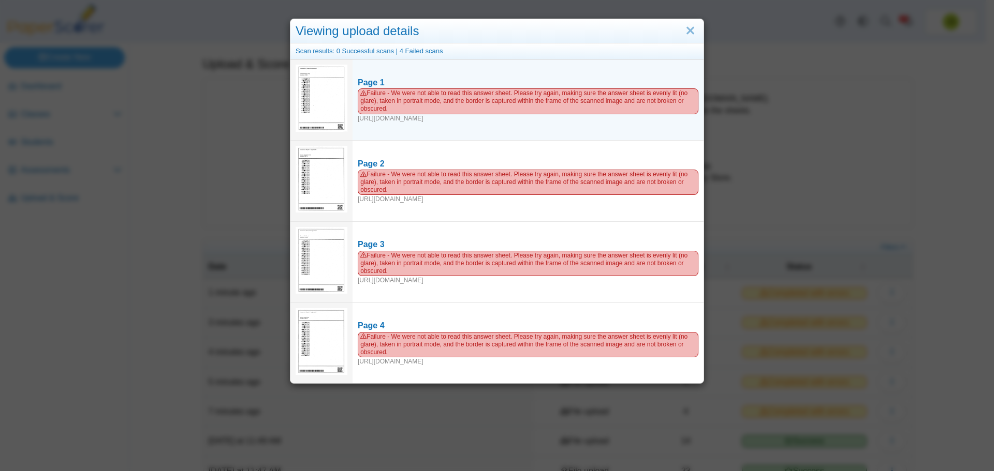
click at [327, 115] on img at bounding box center [321, 98] width 52 height 67
click at [335, 102] on img at bounding box center [321, 98] width 52 height 67
click at [335, 103] on img at bounding box center [321, 98] width 52 height 67
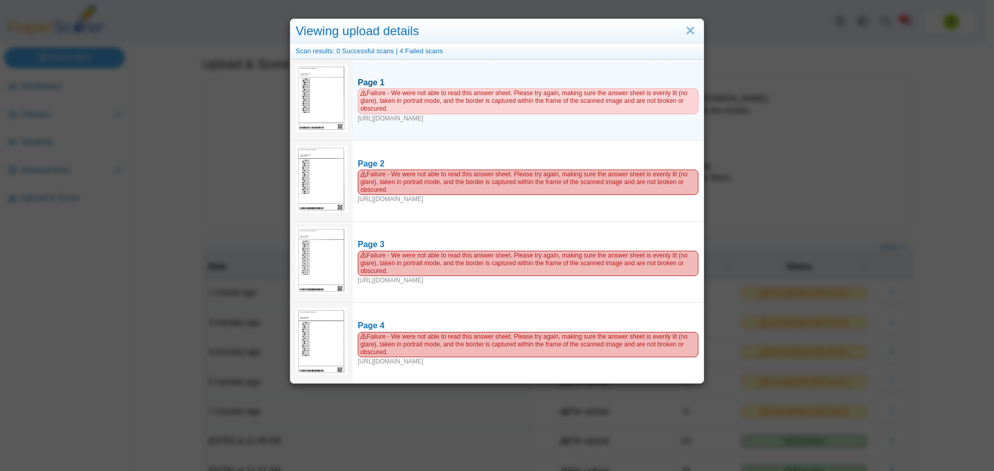
click at [387, 101] on span "Failure - We were not able to read this answer sheet. Please try again, making …" at bounding box center [528, 100] width 341 height 25
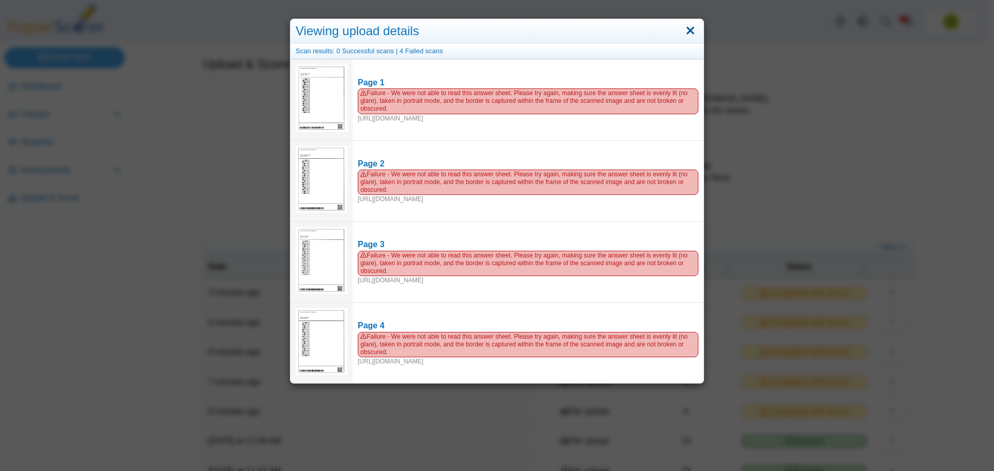
click at [690, 35] on link "Close" at bounding box center [690, 31] width 16 height 18
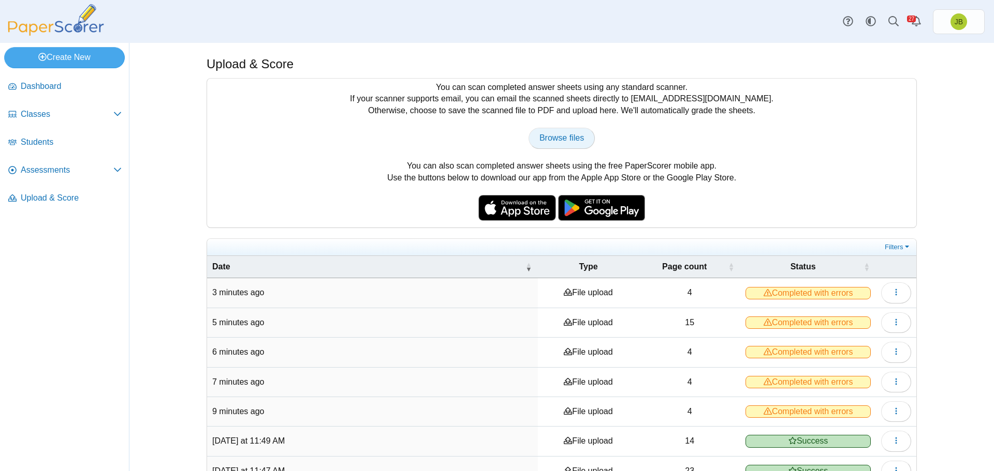
click at [573, 142] on span "Browse files" at bounding box center [561, 138] width 45 height 9
type input "**********"
click at [69, 169] on span "Assessments" at bounding box center [67, 170] width 93 height 11
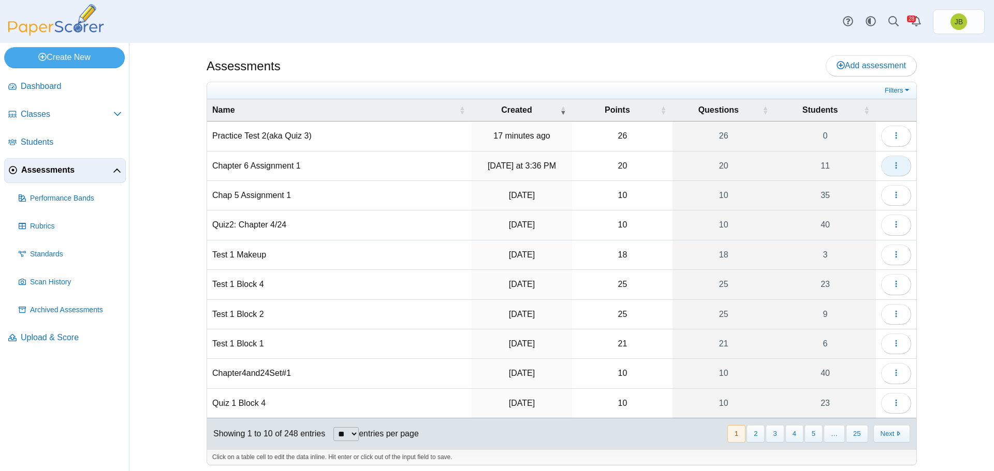
click at [895, 167] on use "button" at bounding box center [896, 165] width 2 height 7
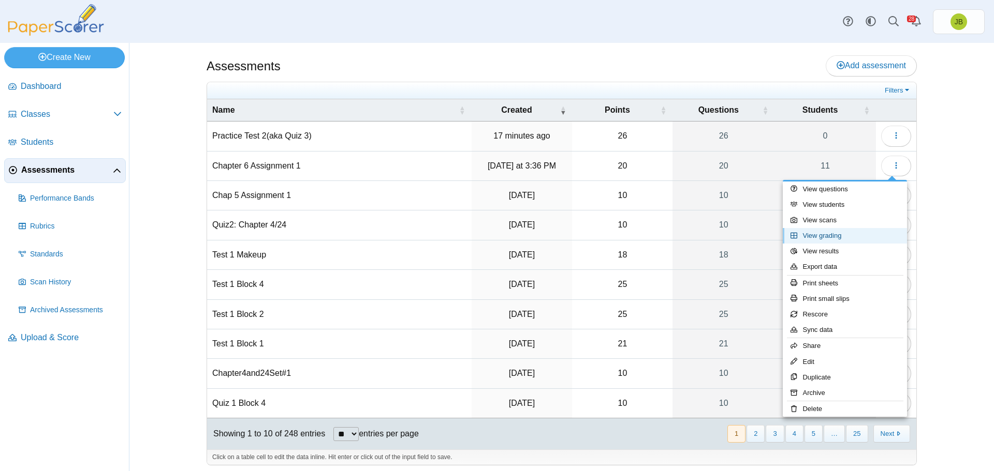
click at [822, 236] on link "View grading" at bounding box center [844, 236] width 124 height 16
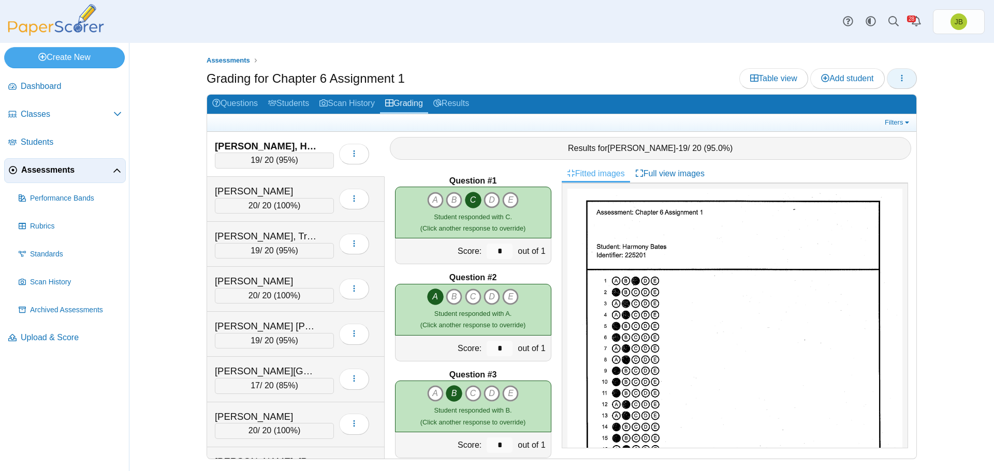
click at [904, 78] on icon "button" at bounding box center [901, 78] width 8 height 8
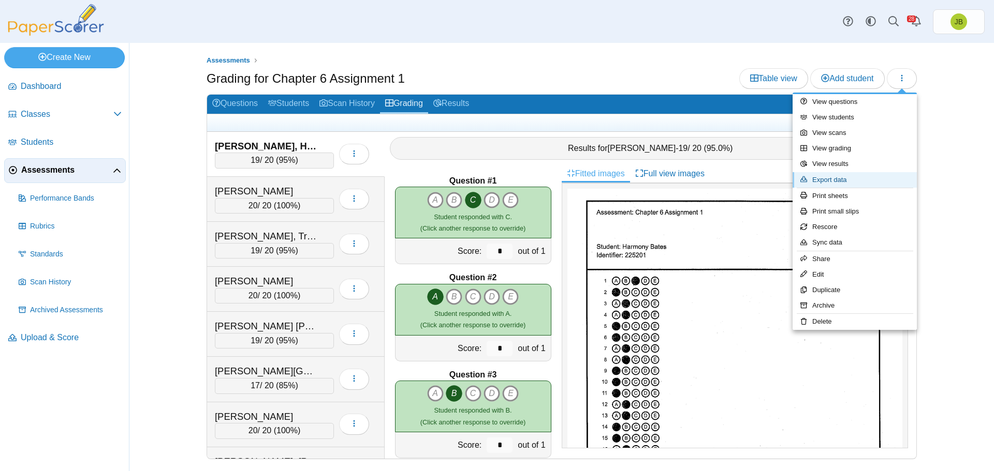
click at [852, 179] on link "Export data" at bounding box center [854, 180] width 124 height 16
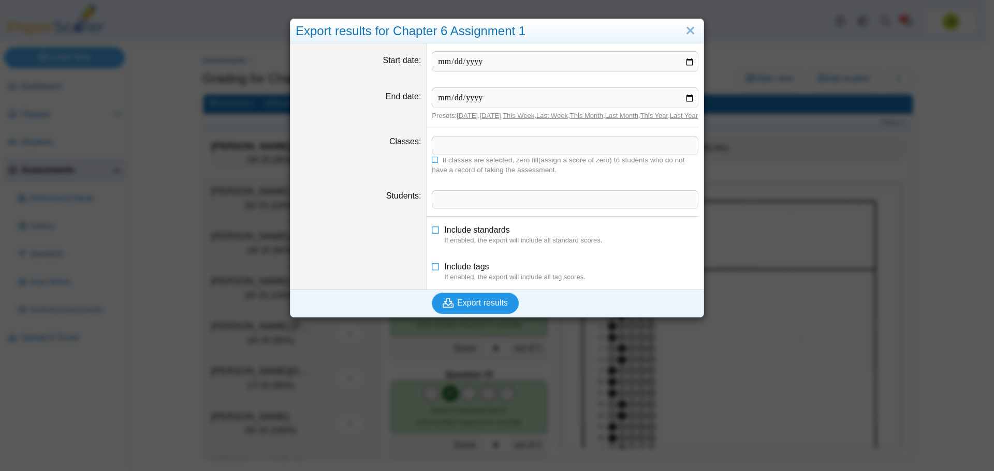
click at [491, 307] on span "Export results" at bounding box center [482, 303] width 51 height 9
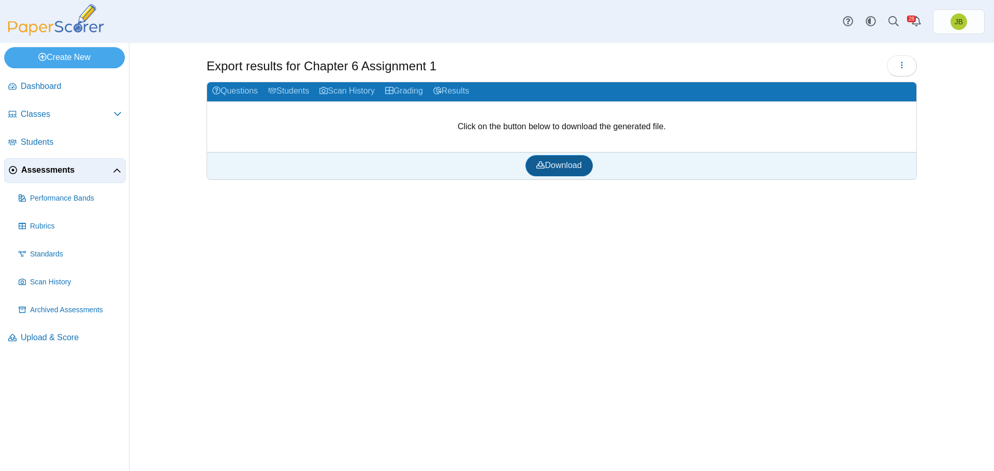
click at [564, 168] on span "Download" at bounding box center [558, 165] width 45 height 9
